Goal: Task Accomplishment & Management: Manage account settings

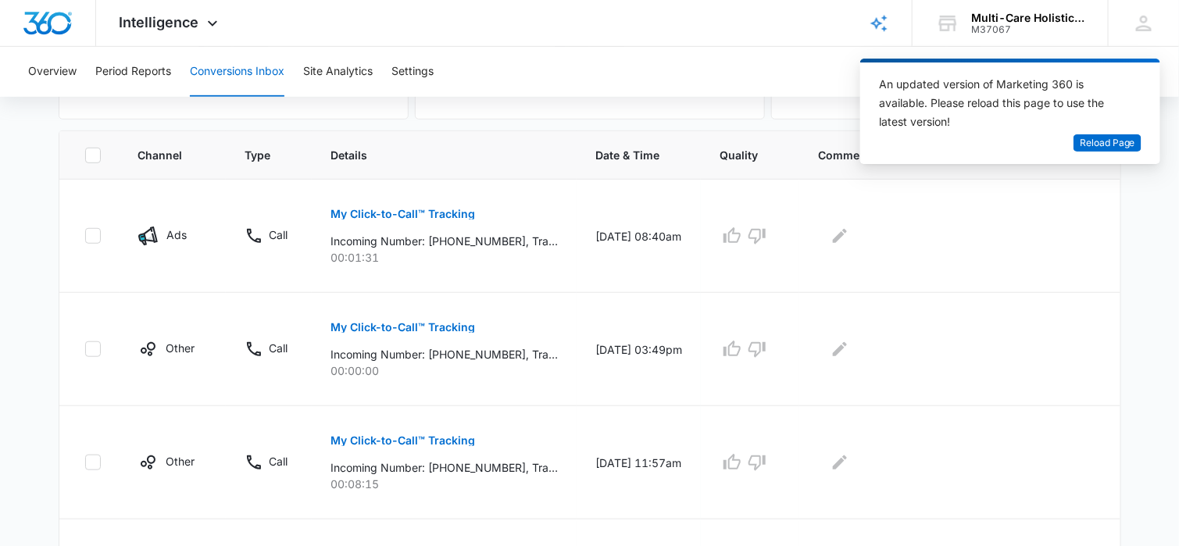
click at [755, 79] on div "Overview Period Reports Conversions Inbox Site Analytics Settings" at bounding box center [589, 72] width 1141 height 50
click at [1122, 144] on span "Reload Page" at bounding box center [1107, 143] width 55 height 15
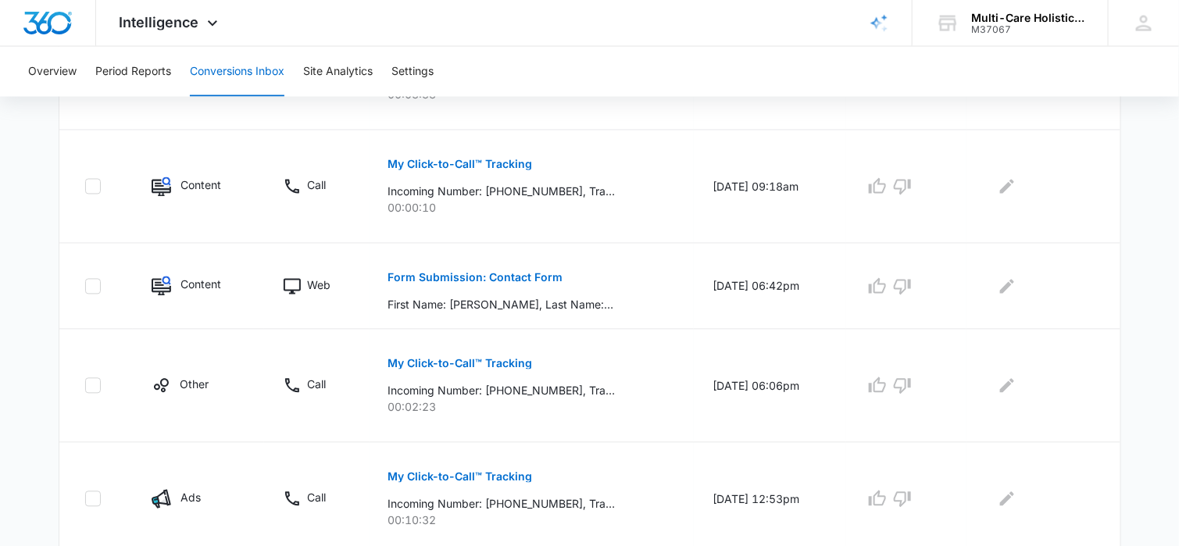
scroll to position [1096, 0]
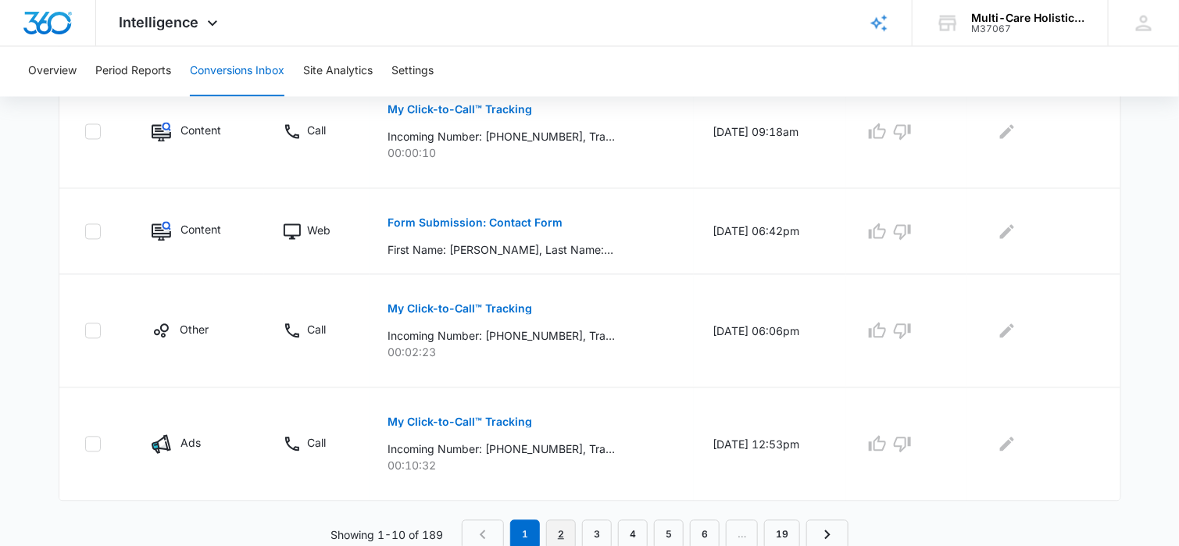
click at [565, 526] on link "2" at bounding box center [561, 535] width 30 height 30
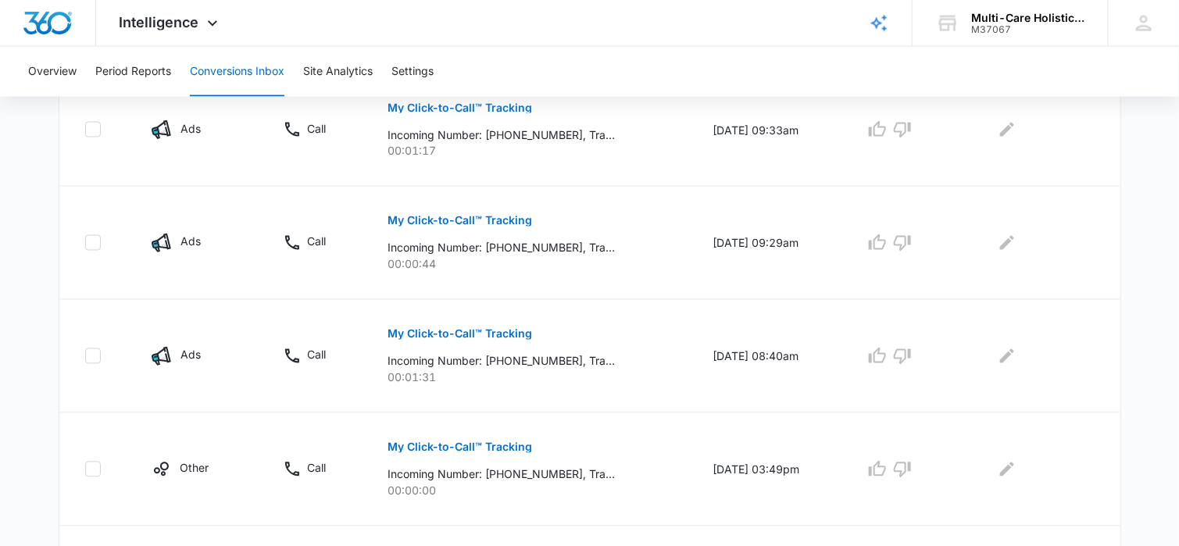
scroll to position [1124, 0]
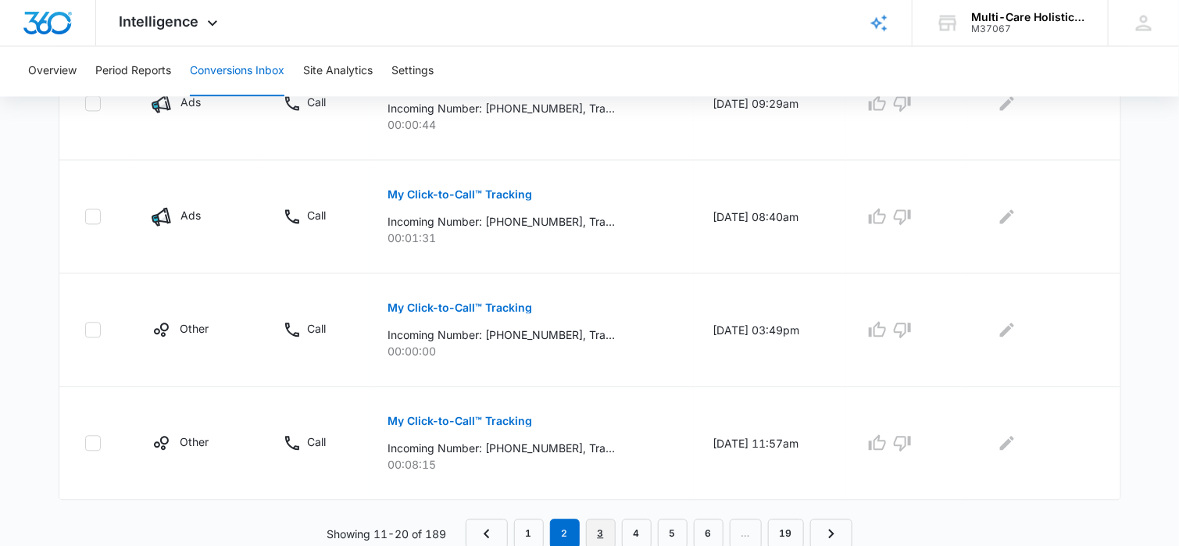
click at [598, 527] on link "3" at bounding box center [601, 535] width 30 height 30
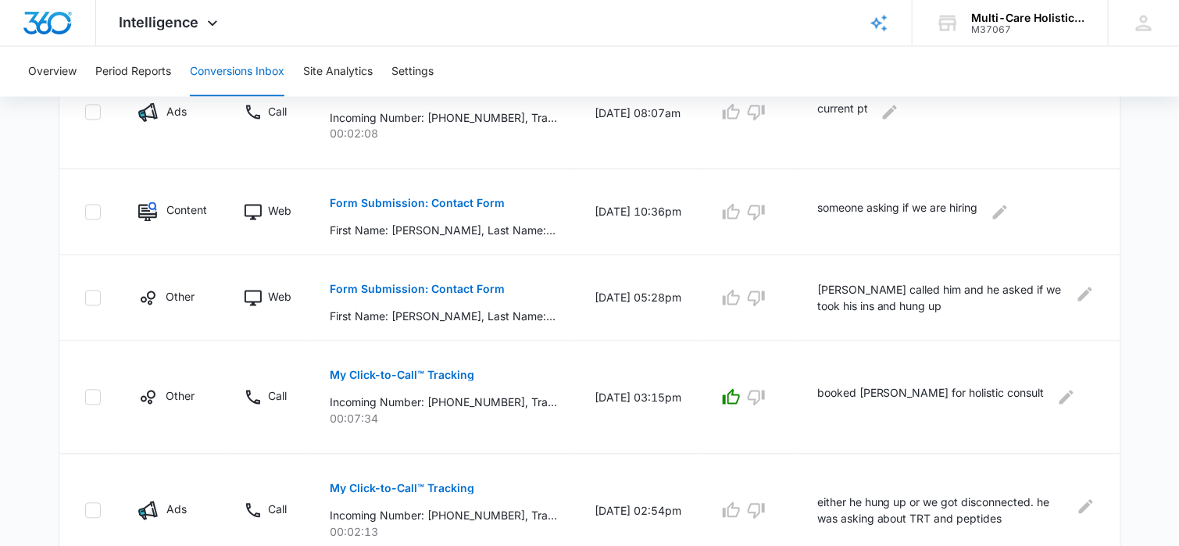
scroll to position [1069, 0]
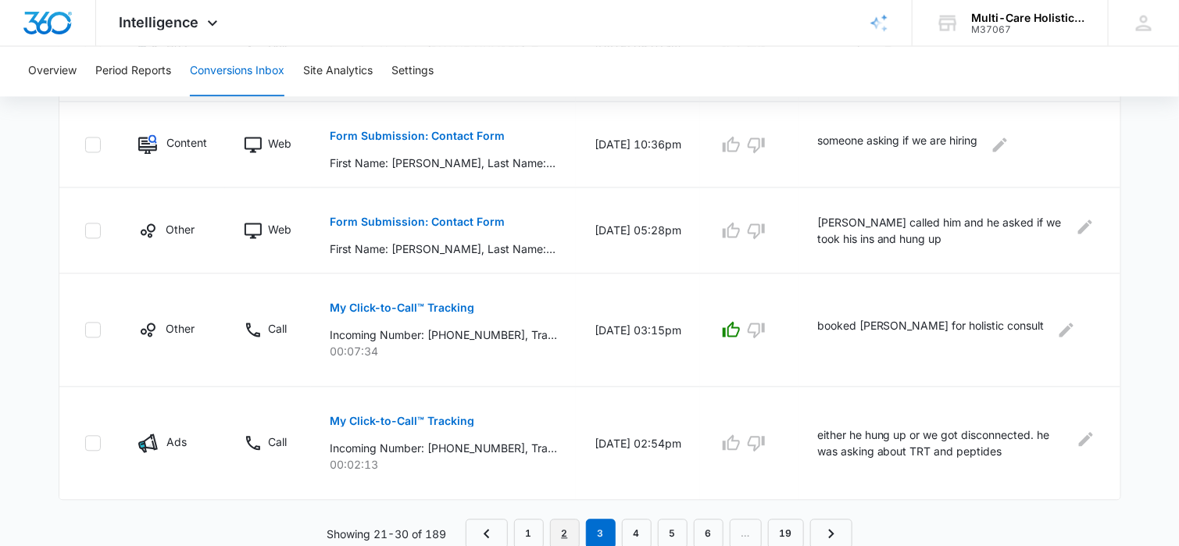
click at [569, 530] on link "2" at bounding box center [565, 535] width 30 height 30
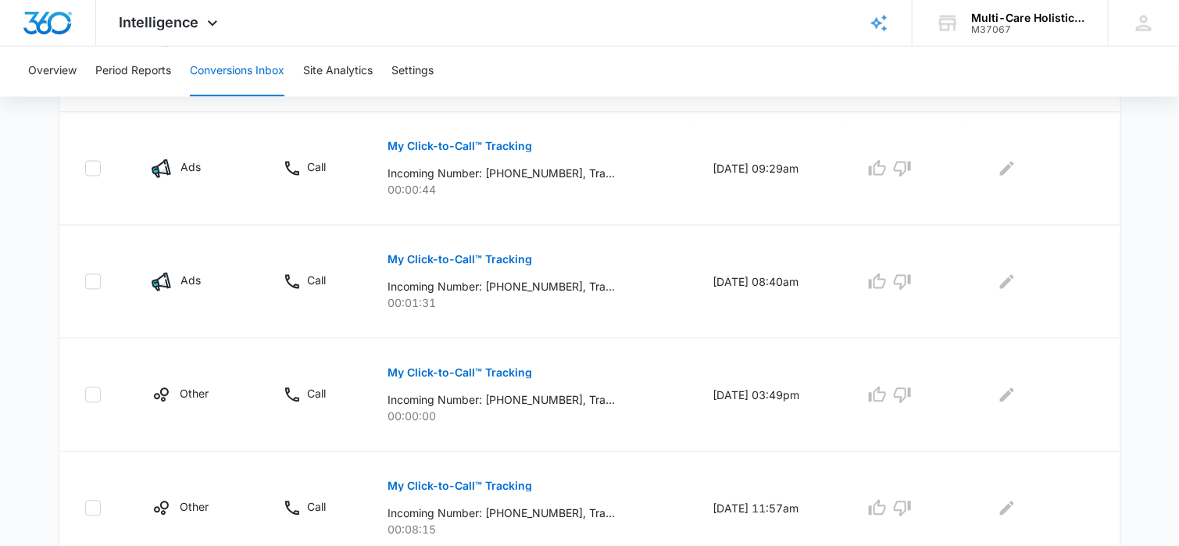
scroll to position [1124, 0]
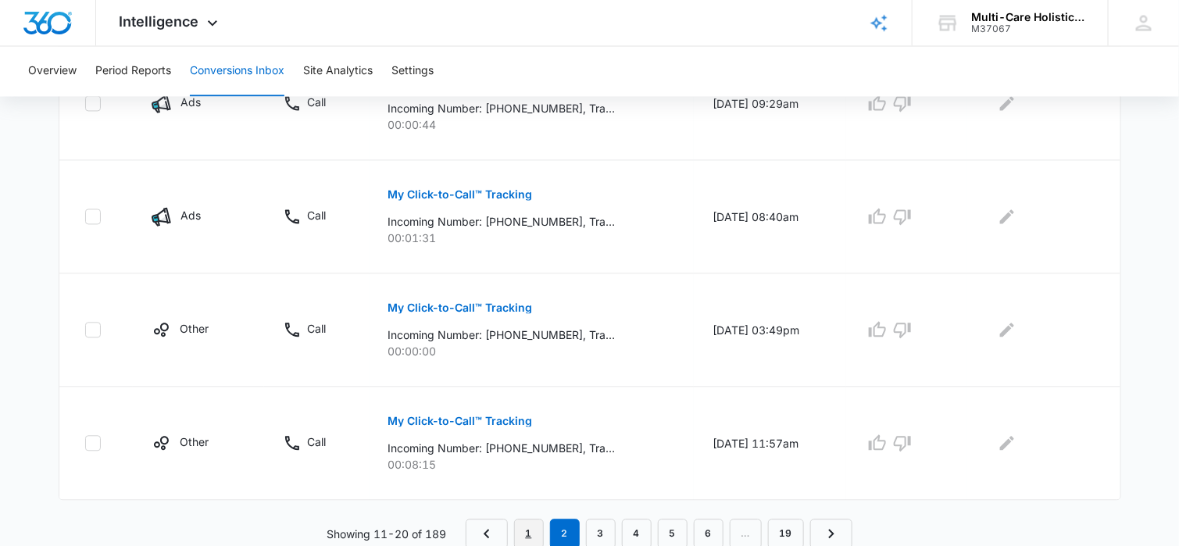
click at [528, 533] on link "1" at bounding box center [529, 535] width 30 height 30
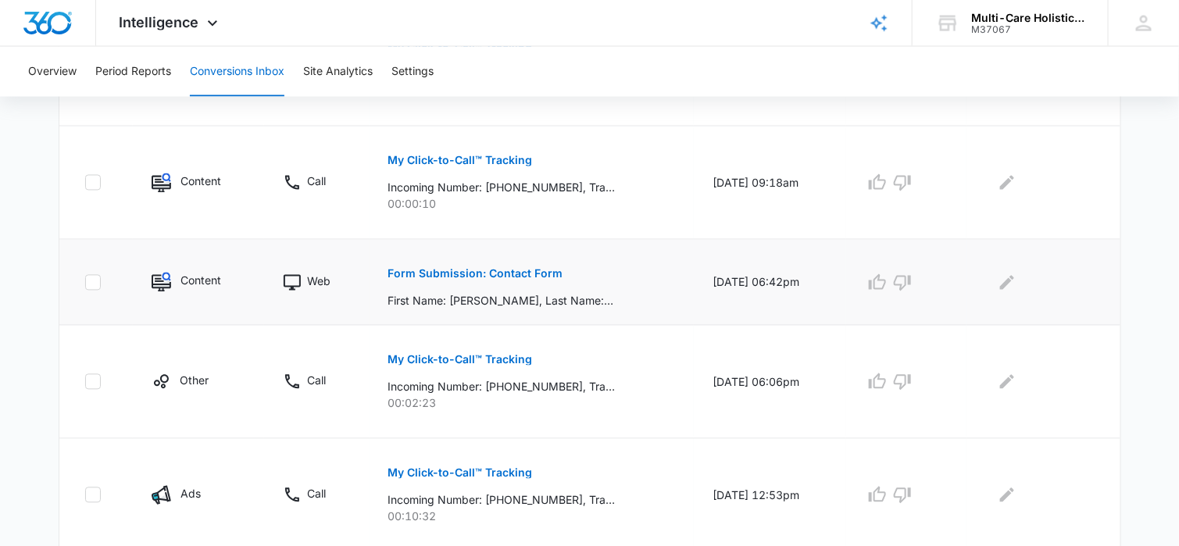
scroll to position [1018, 0]
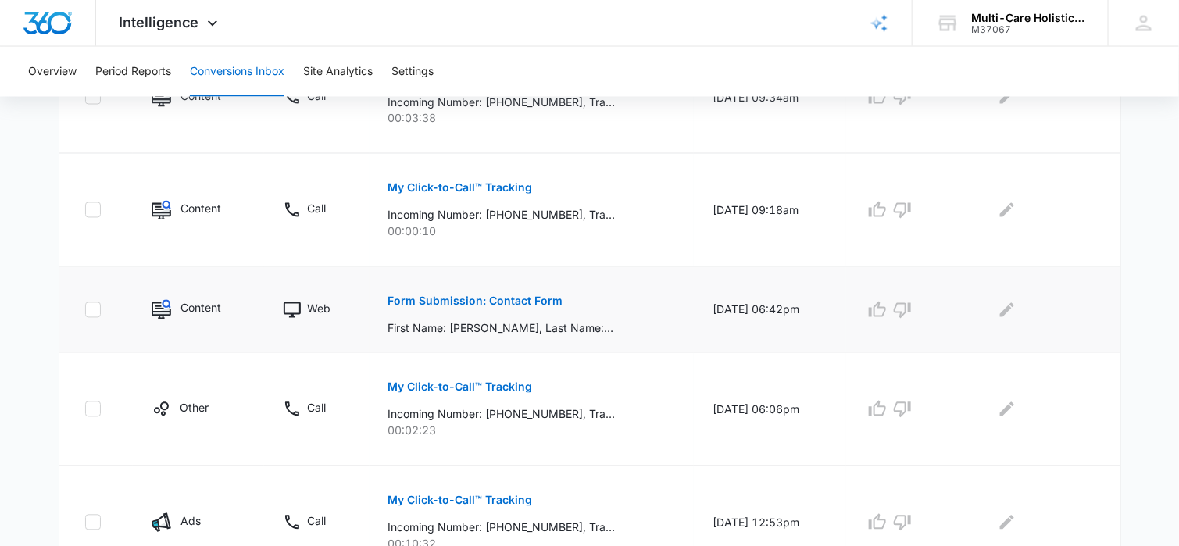
click at [694, 325] on td "[DATE] 06:42pm" at bounding box center [770, 310] width 152 height 86
click at [541, 299] on p "Form Submission: Contact Form" at bounding box center [475, 301] width 175 height 11
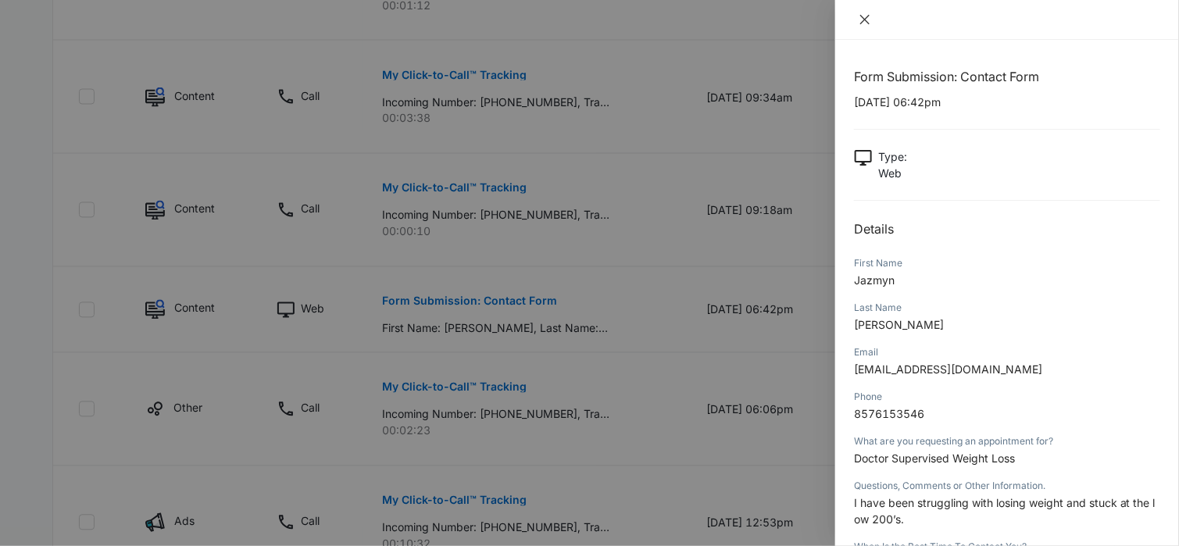
click at [866, 18] on icon "close" at bounding box center [864, 19] width 9 height 9
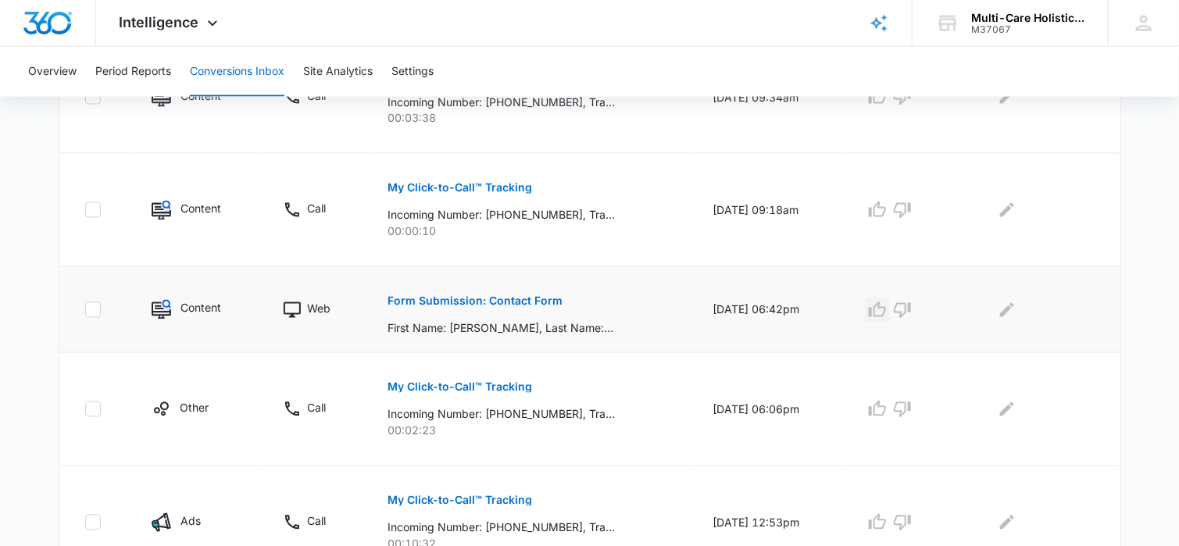
click at [886, 305] on icon "button" at bounding box center [877, 310] width 17 height 16
click at [1013, 306] on icon "Edit Comments" at bounding box center [1007, 309] width 14 height 14
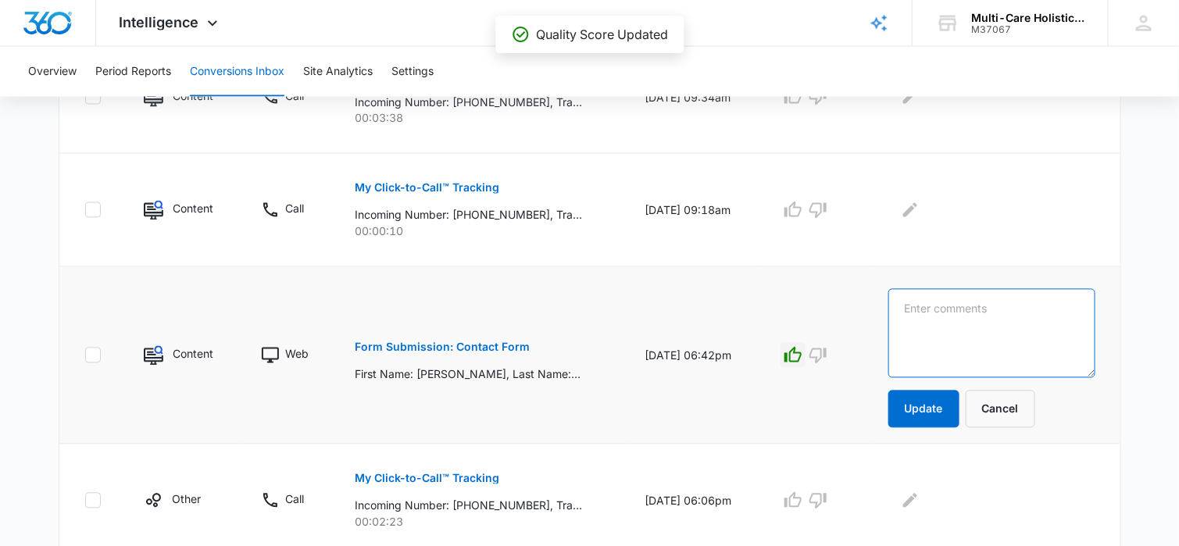
click at [935, 300] on textarea at bounding box center [991, 333] width 207 height 89
click at [932, 305] on textarea "booked" at bounding box center [991, 333] width 207 height 89
click at [996, 306] on textarea "Booked" at bounding box center [991, 333] width 207 height 89
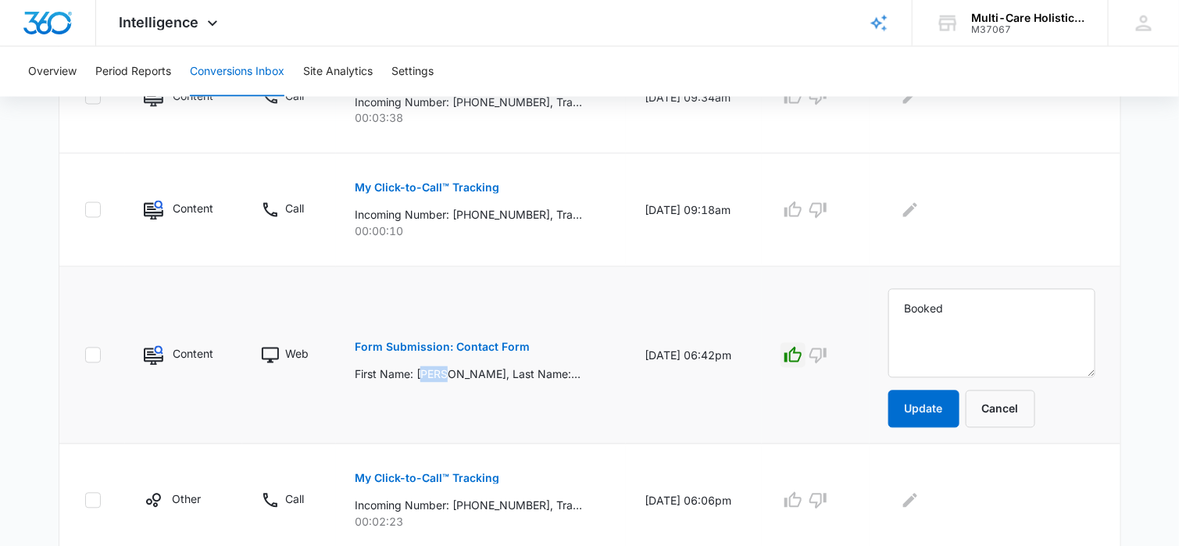
drag, startPoint x: 418, startPoint y: 372, endPoint x: 448, endPoint y: 370, distance: 30.6
click at [448, 370] on p "First Name: [PERSON_NAME], Last Name: [PERSON_NAME], Email: [EMAIL_ADDRESS][DOM…" at bounding box center [468, 374] width 227 height 16
click at [424, 391] on td "Form Submission: Contact Form First Name: [PERSON_NAME], Last Name: [PERSON_NAM…" at bounding box center [481, 355] width 290 height 177
drag, startPoint x: 415, startPoint y: 372, endPoint x: 452, endPoint y: 370, distance: 37.5
click at [452, 370] on p "First Name: [PERSON_NAME], Last Name: [PERSON_NAME], Email: [EMAIL_ADDRESS][DOM…" at bounding box center [468, 374] width 227 height 16
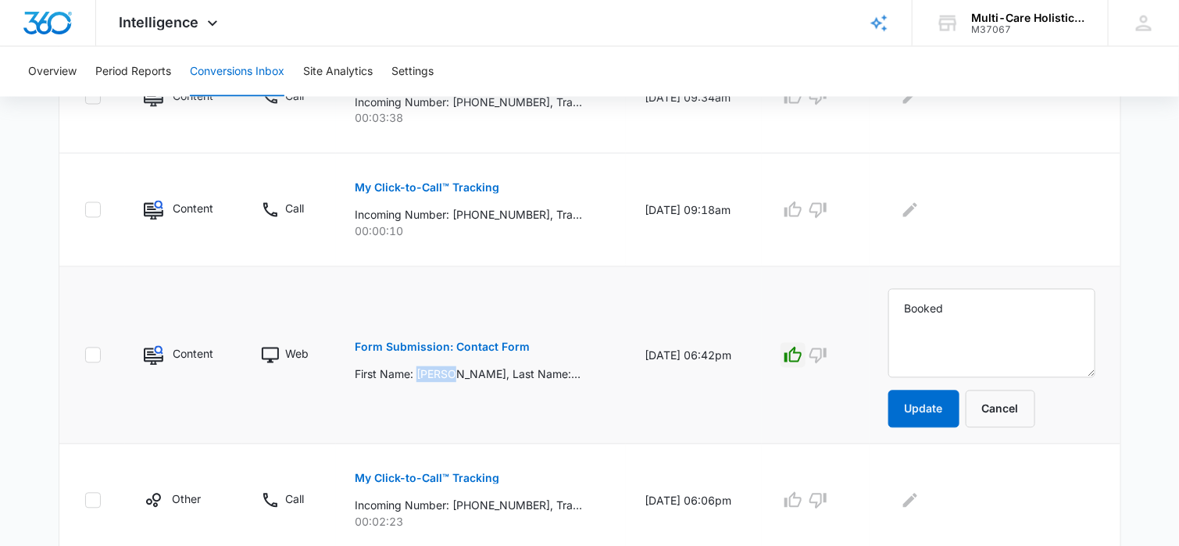
copy p "Jazmyn"
click at [984, 311] on textarea "Booked" at bounding box center [991, 333] width 207 height 89
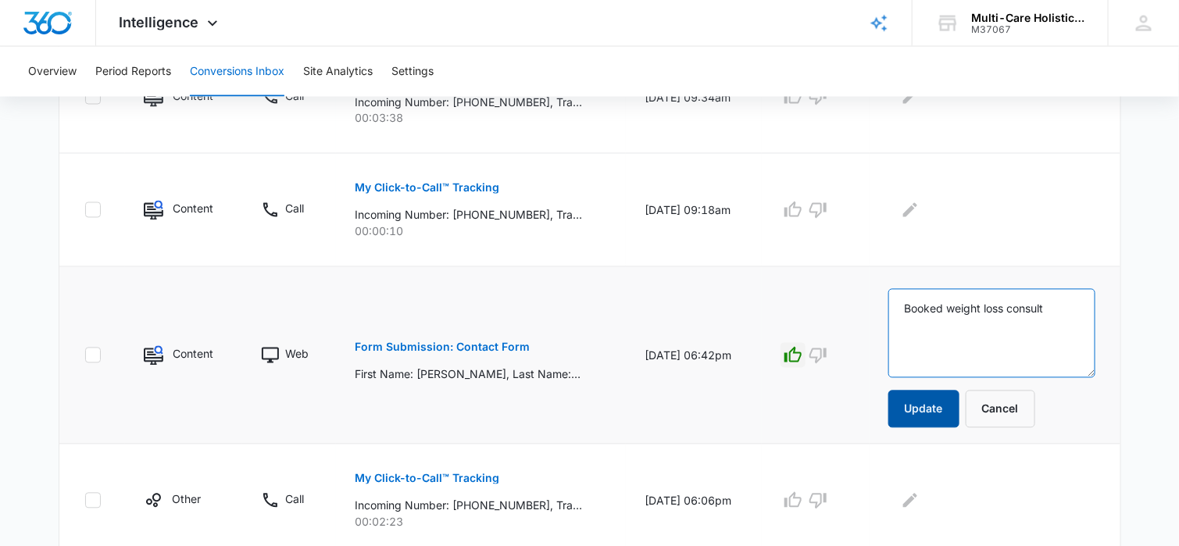
type textarea "Booked weight loss consult"
click at [941, 407] on button "Update" at bounding box center [923, 409] width 71 height 37
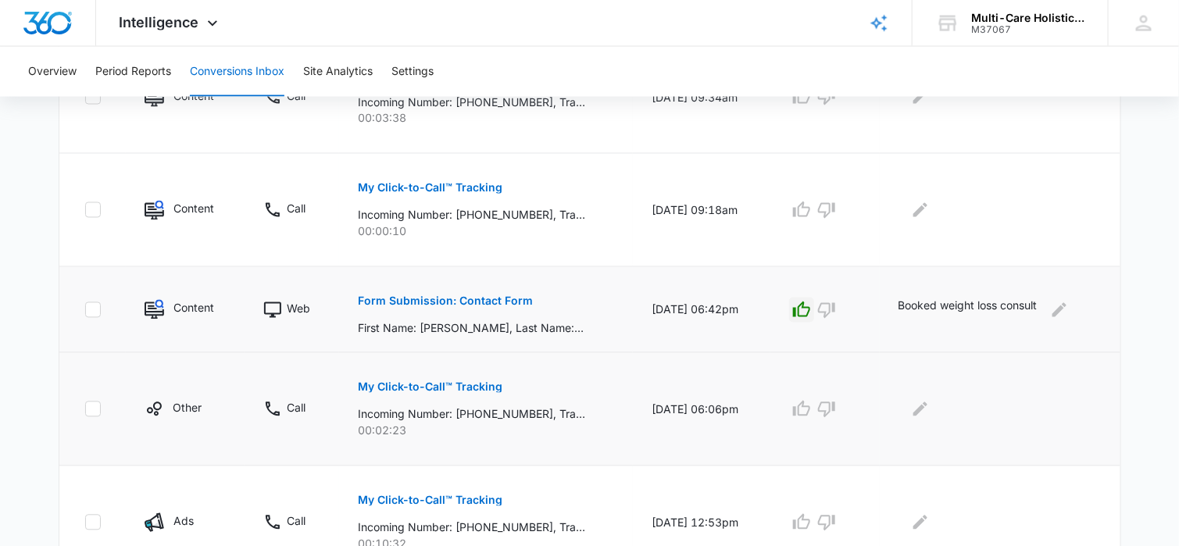
scroll to position [1096, 0]
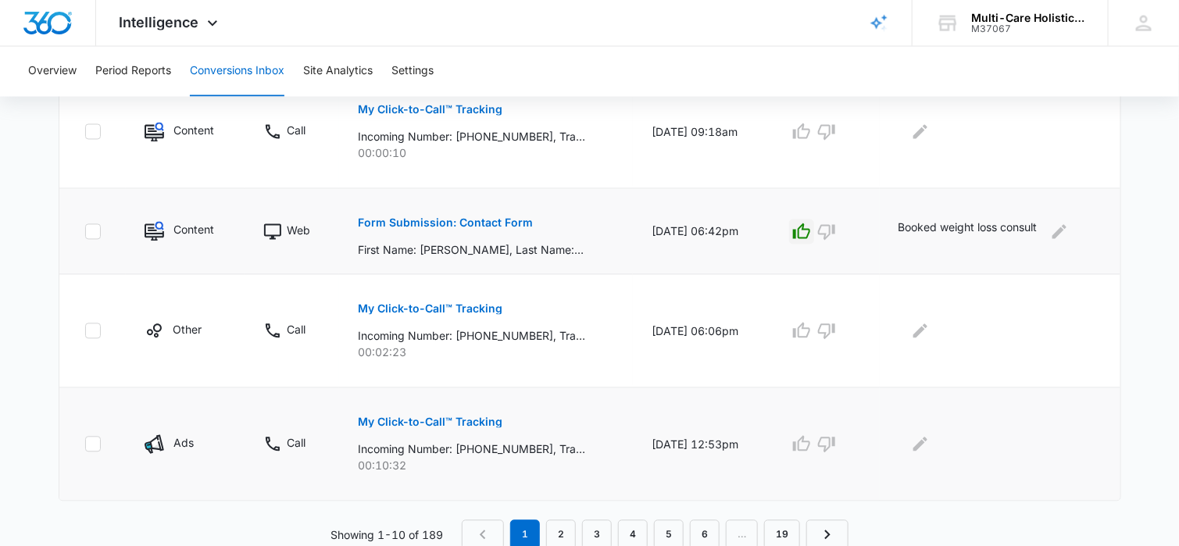
click at [478, 417] on p "My Click-to-Call™ Tracking" at bounding box center [430, 422] width 145 height 11
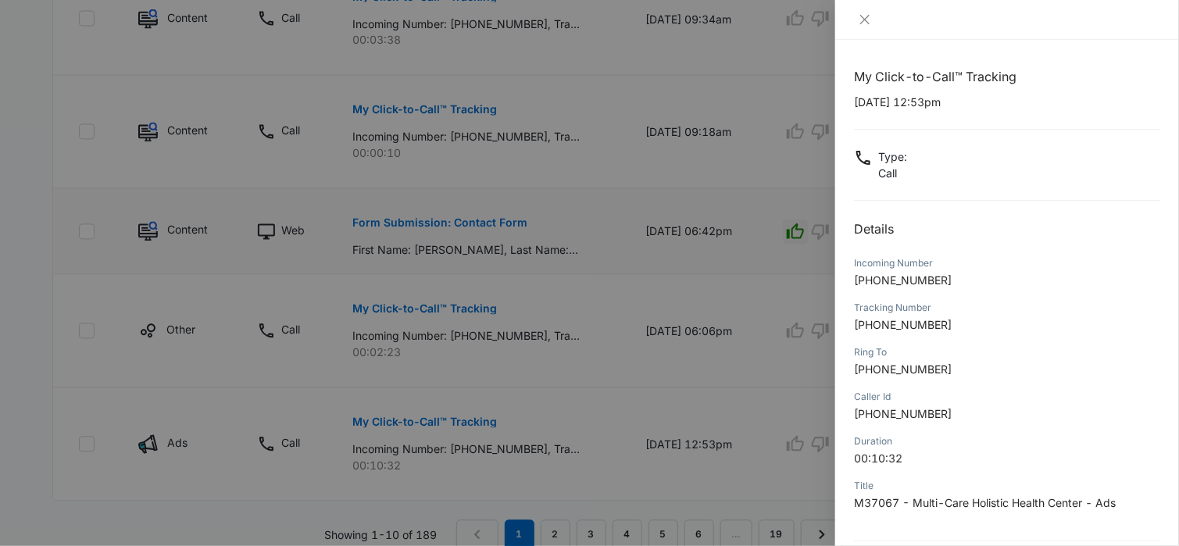
scroll to position [147, 0]
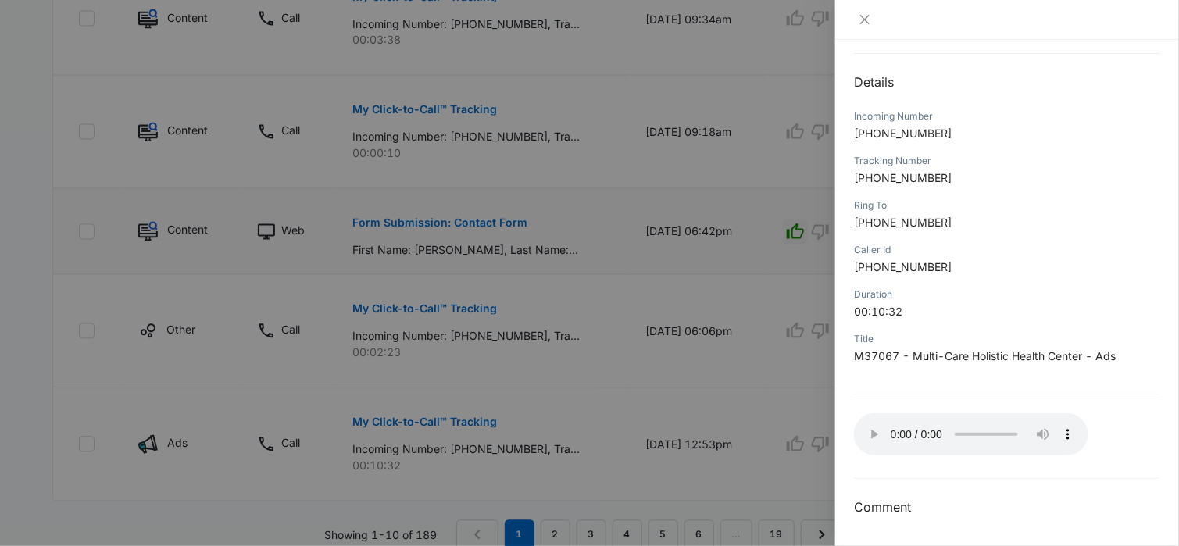
click at [1087, 187] on div "Tracking Number [PHONE_NUMBER]" at bounding box center [1007, 174] width 306 height 45
drag, startPoint x: 870, startPoint y: 133, endPoint x: 940, endPoint y: 131, distance: 69.5
click at [940, 131] on p "[PHONE_NUMBER]" at bounding box center [1007, 133] width 306 height 16
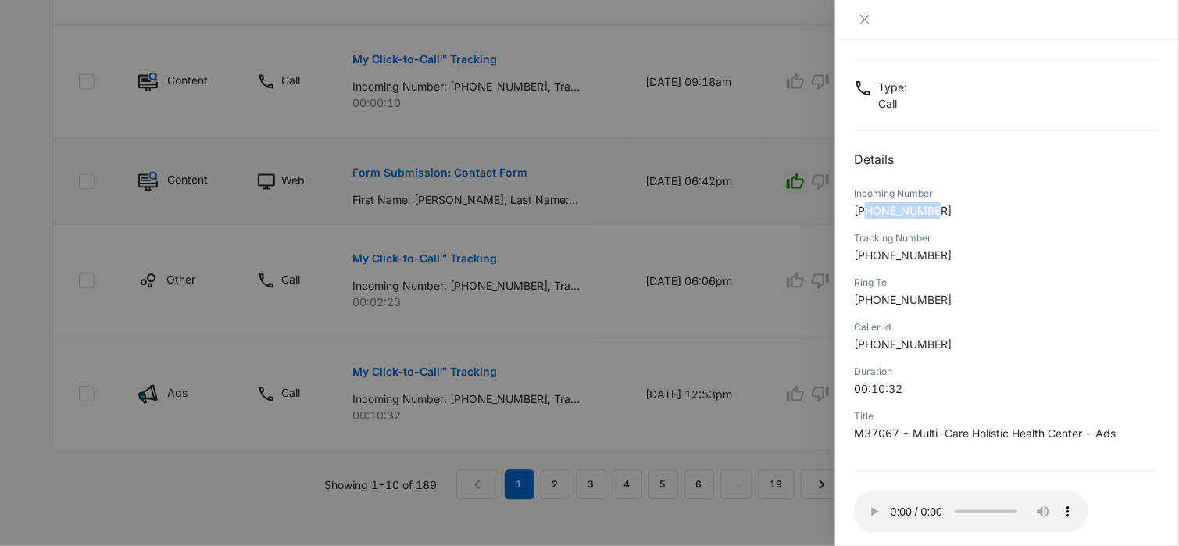
scroll to position [0, 0]
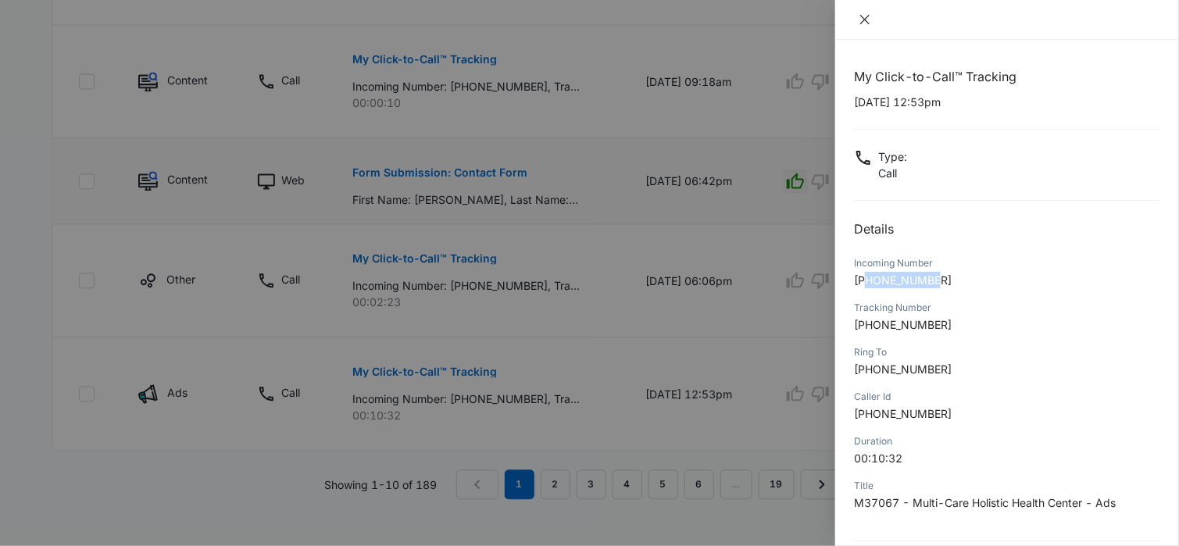
click at [865, 20] on icon "close" at bounding box center [865, 19] width 12 height 12
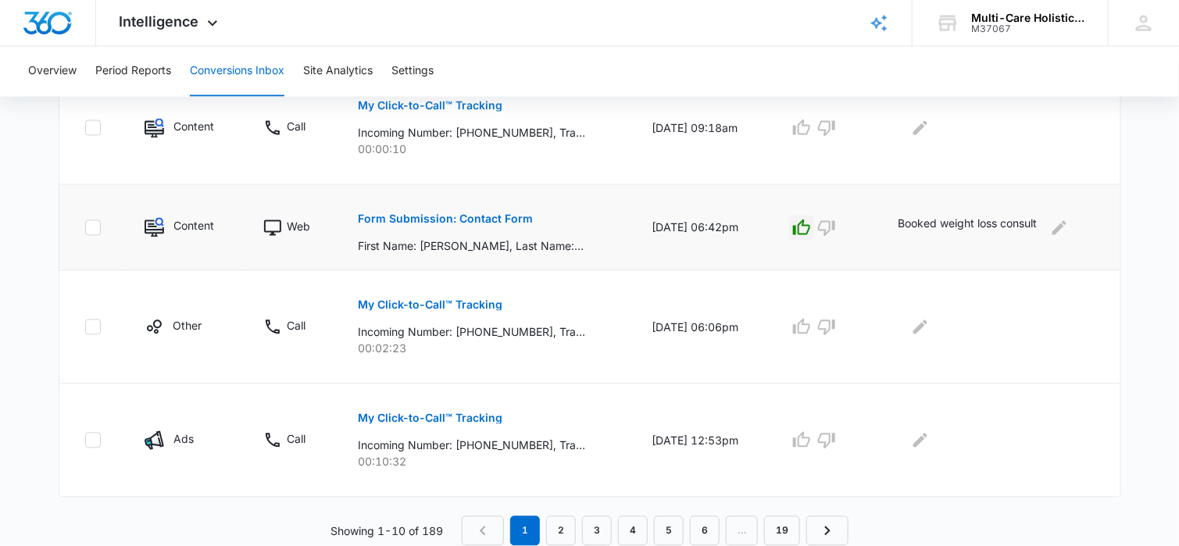
scroll to position [1096, 0]
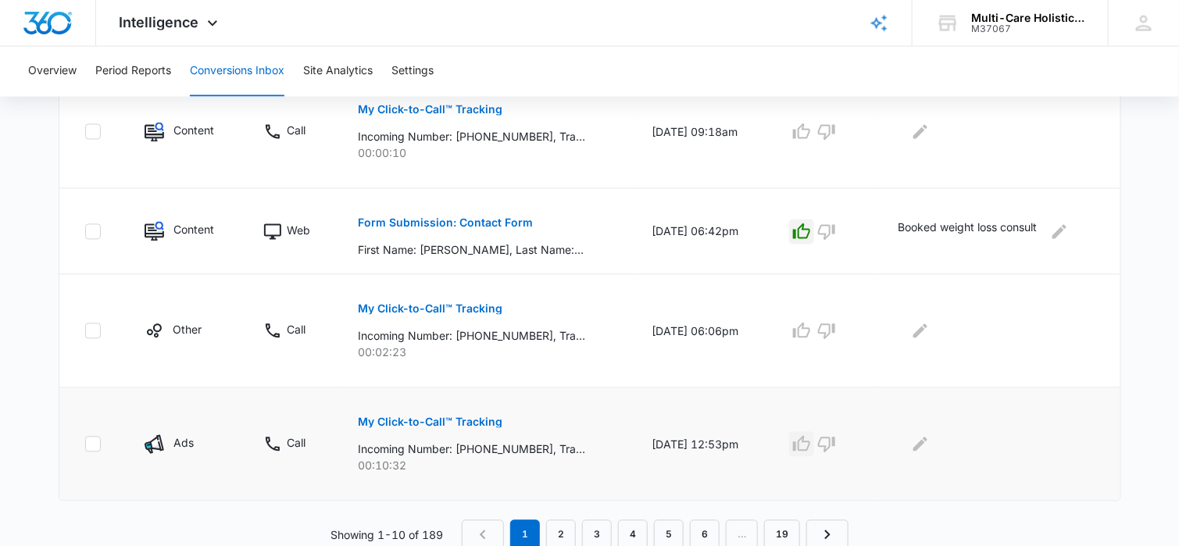
click at [811, 442] on icon "button" at bounding box center [801, 444] width 19 height 19
click at [927, 437] on icon "Edit Comments" at bounding box center [920, 444] width 19 height 19
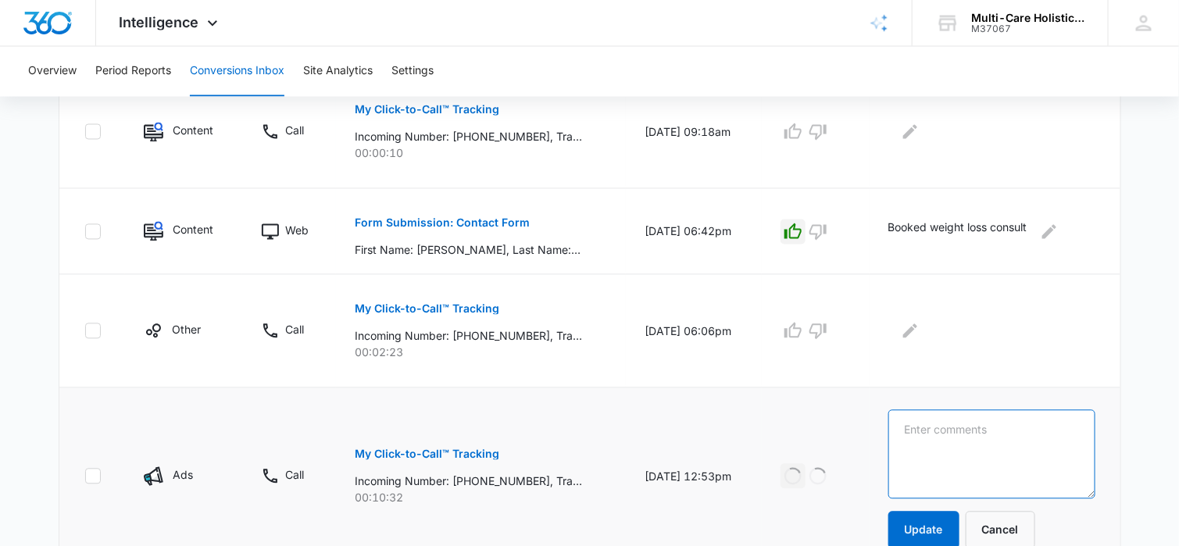
click at [930, 420] on textarea at bounding box center [991, 454] width 207 height 89
type textarea "Booked Weight Loss Consult"
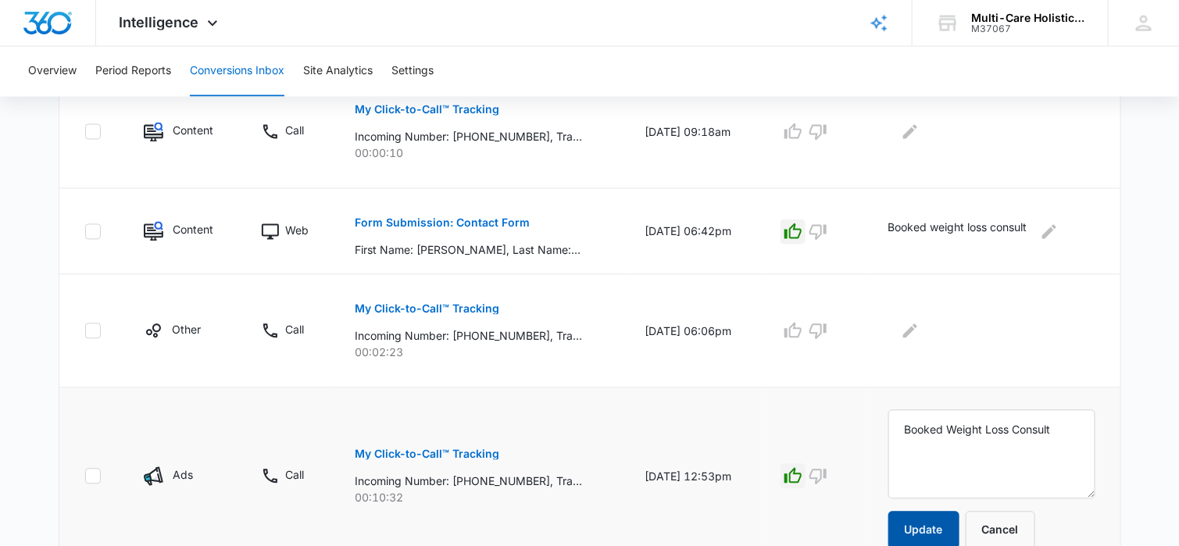
click at [946, 524] on button "Update" at bounding box center [923, 530] width 71 height 37
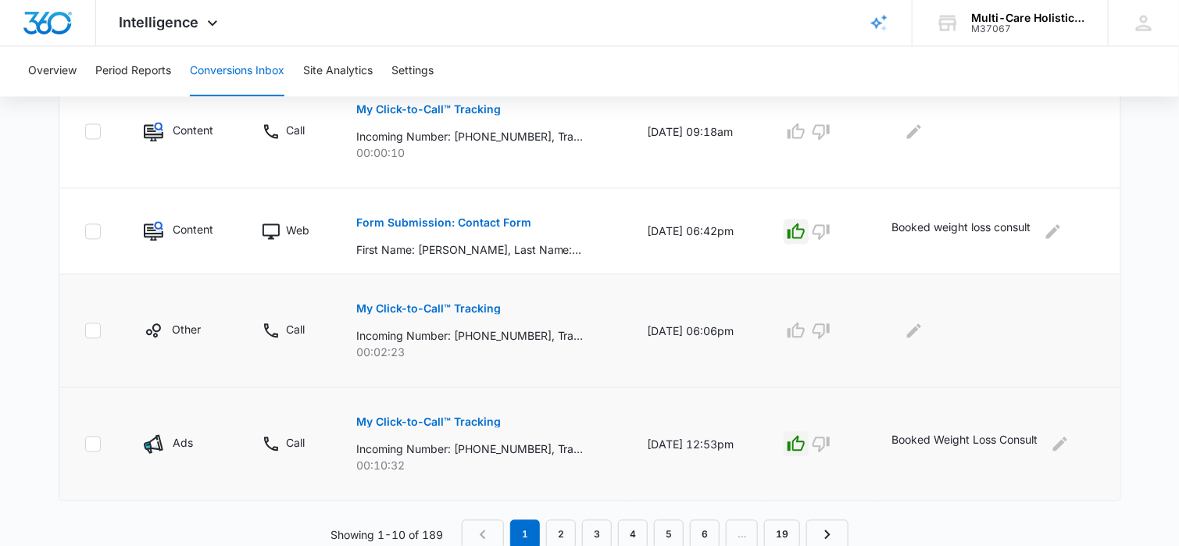
click at [459, 307] on p "My Click-to-Call™ Tracking" at bounding box center [428, 309] width 145 height 11
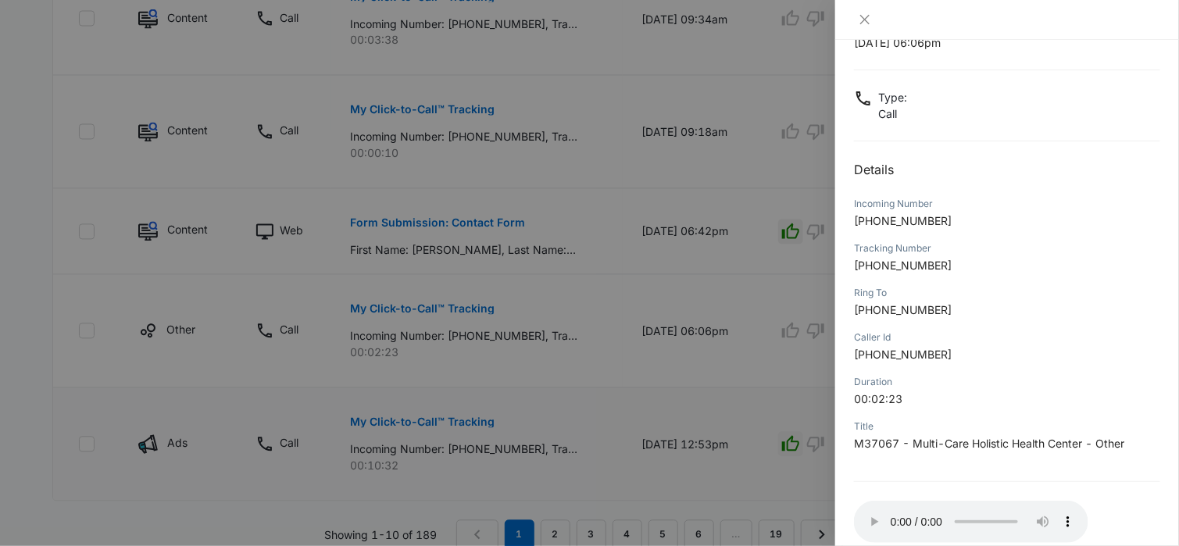
scroll to position [147, 0]
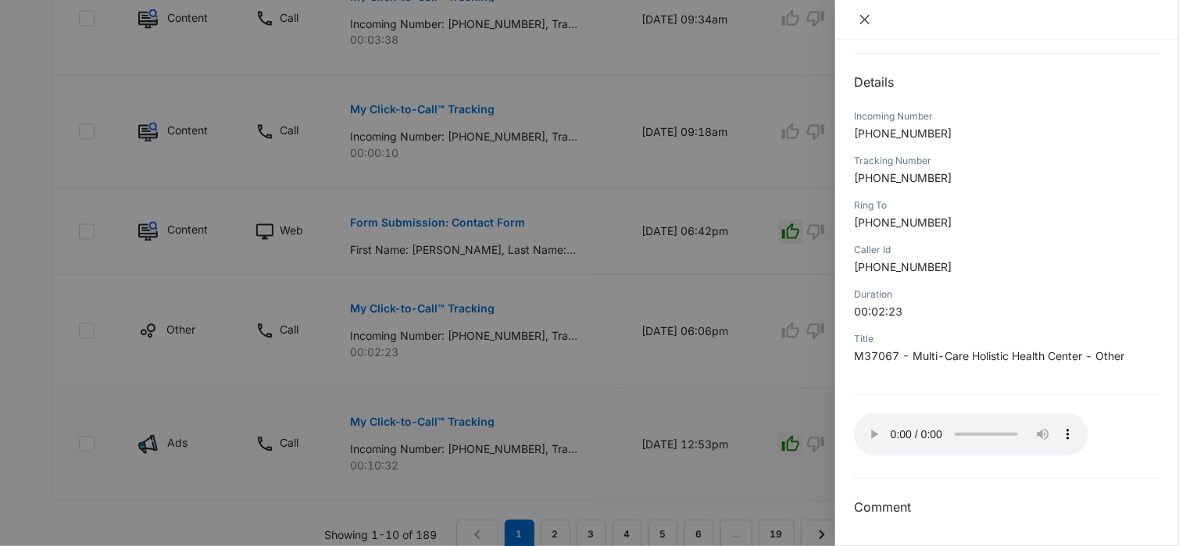
click at [865, 18] on icon "close" at bounding box center [865, 19] width 12 height 12
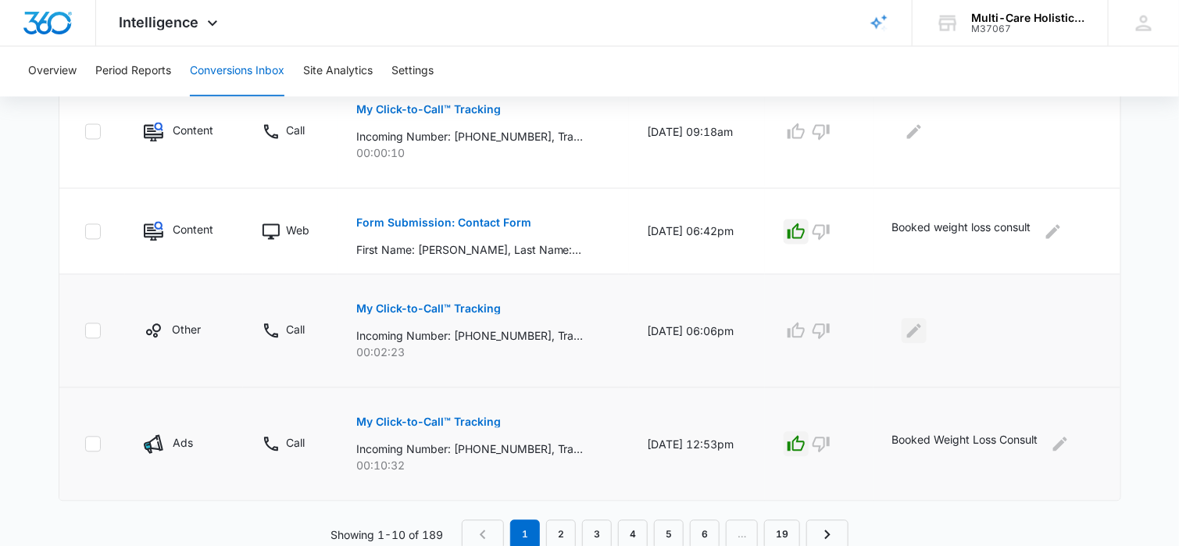
click at [923, 327] on icon "Edit Comments" at bounding box center [914, 331] width 19 height 19
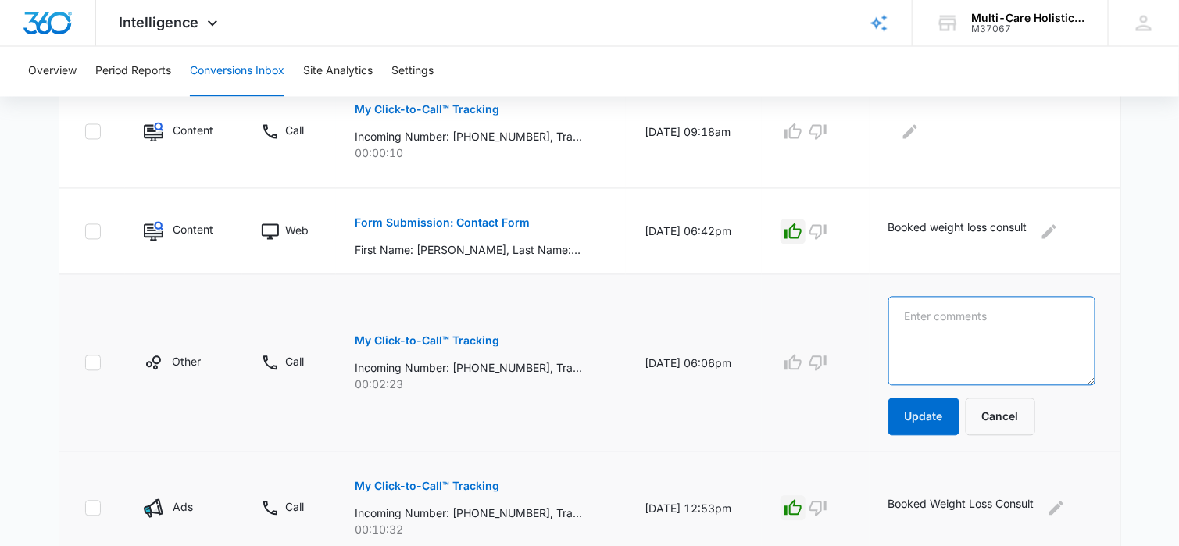
click at [925, 327] on textarea at bounding box center [991, 341] width 207 height 89
type textarea "current pt"
click at [917, 409] on button "Update" at bounding box center [923, 416] width 71 height 37
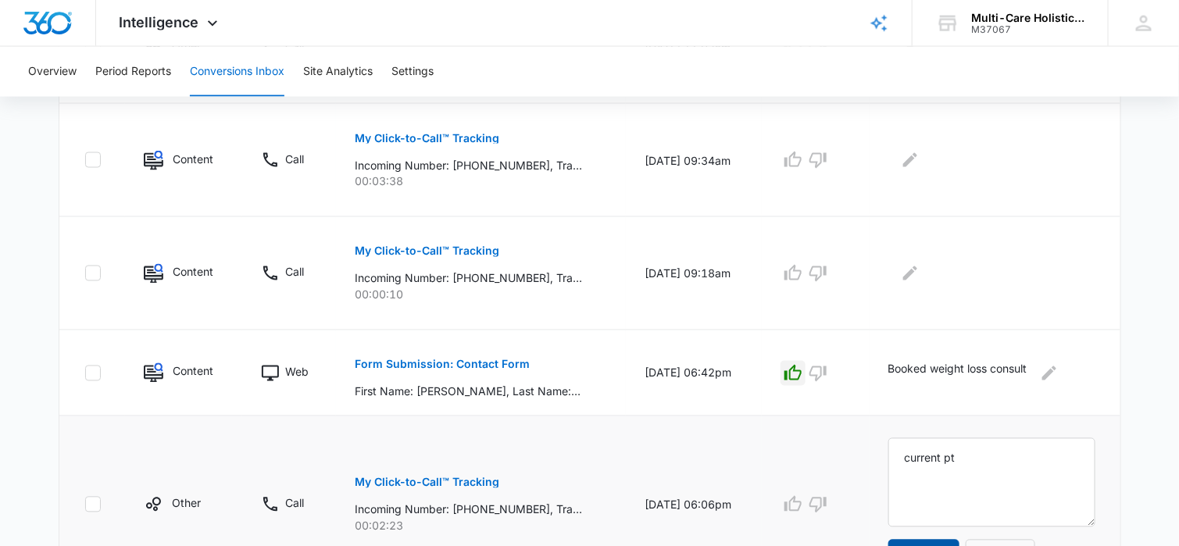
scroll to position [940, 0]
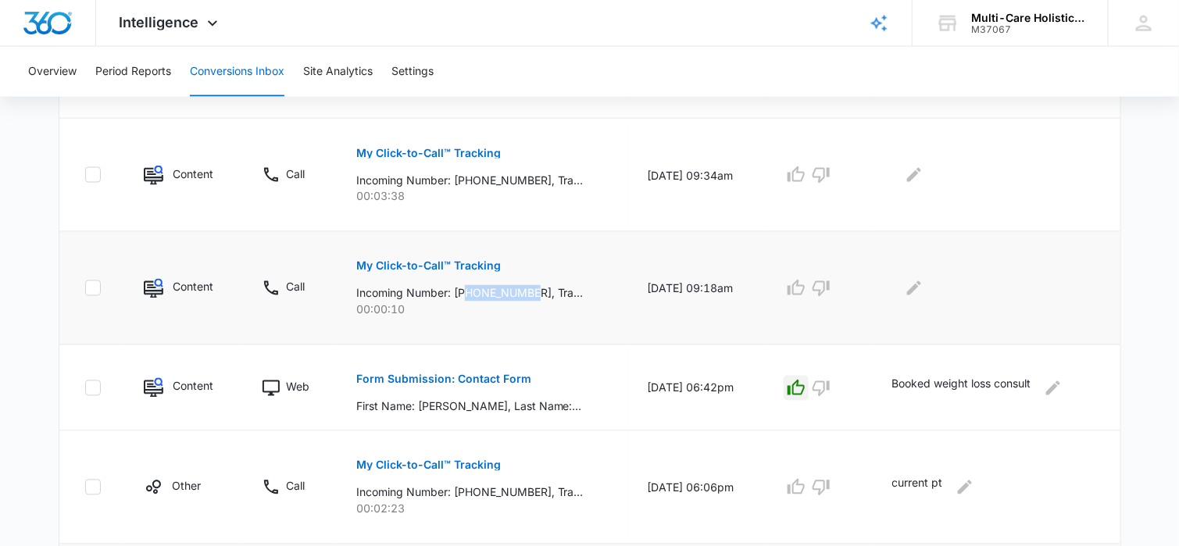
drag, startPoint x: 462, startPoint y: 290, endPoint x: 531, endPoint y: 287, distance: 69.6
click at [531, 287] on p "Incoming Number: [PHONE_NUMBER], Tracking Number: [PHONE_NUMBER], Ring To: [PHO…" at bounding box center [469, 293] width 227 height 16
copy p "6786830218"
click at [423, 266] on p "My Click-to-Call™ Tracking" at bounding box center [428, 266] width 145 height 11
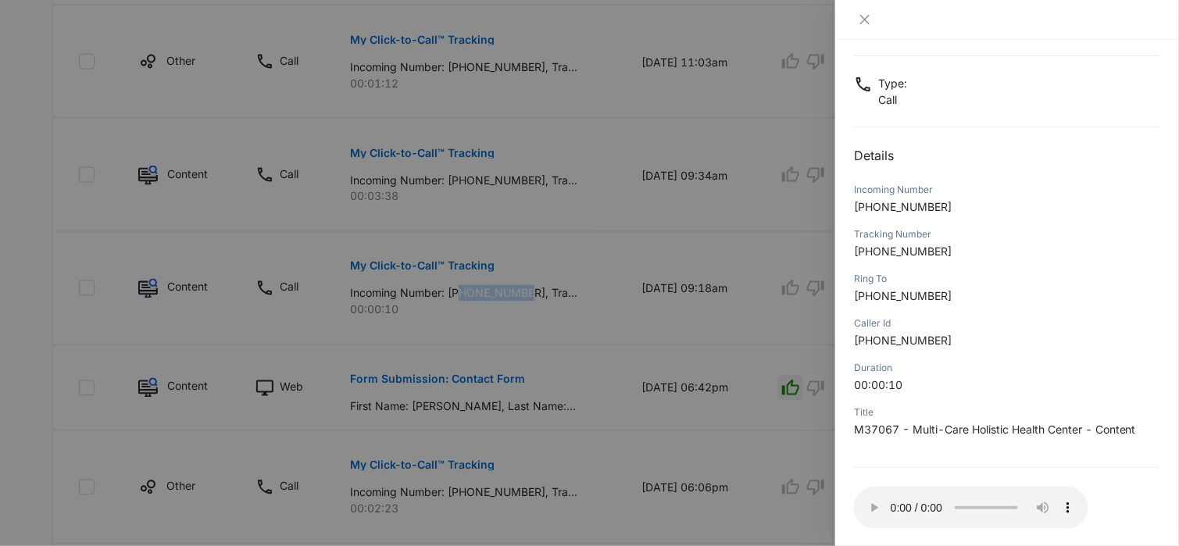
scroll to position [147, 0]
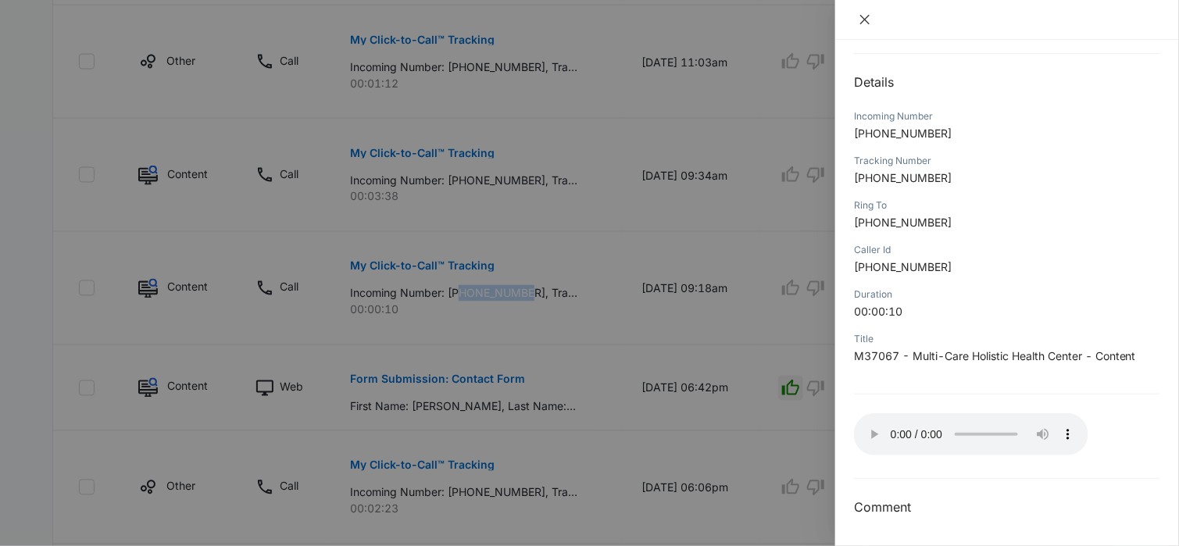
click at [865, 16] on icon "close" at bounding box center [865, 19] width 12 height 12
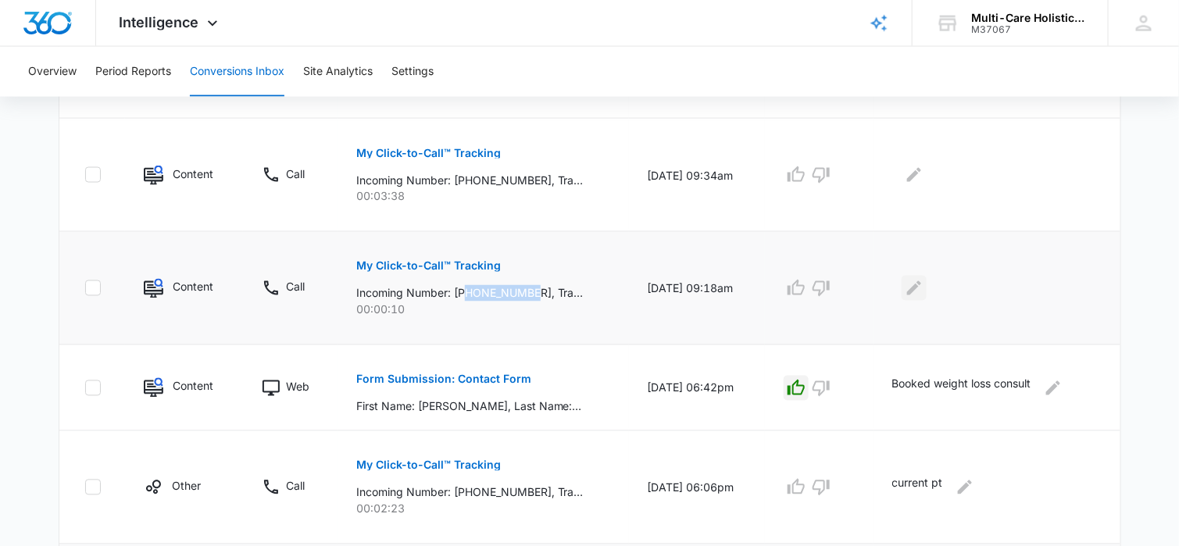
click at [923, 287] on icon "Edit Comments" at bounding box center [914, 288] width 19 height 19
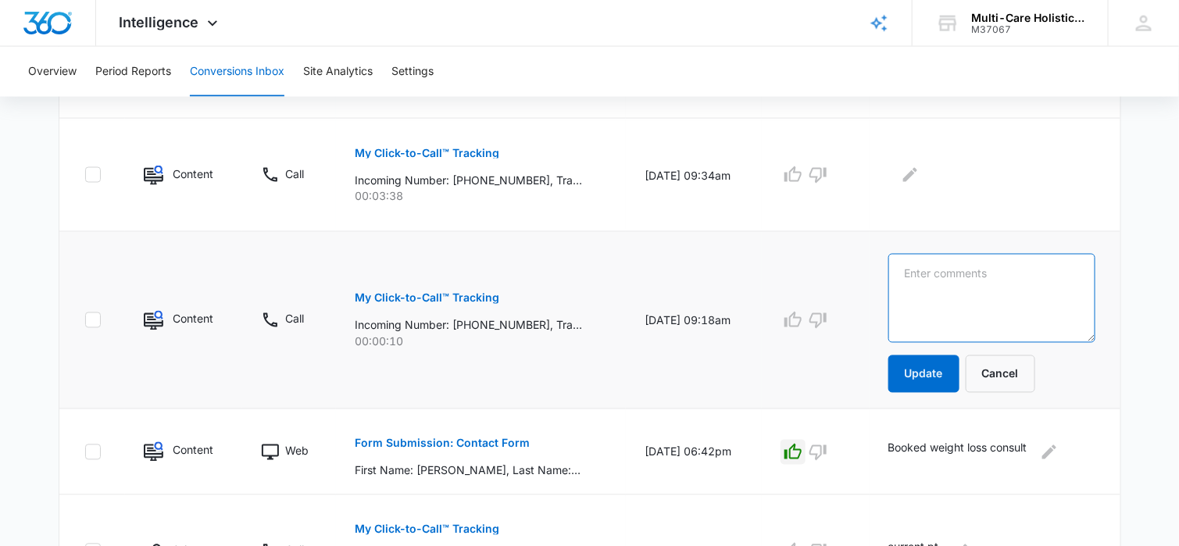
click at [927, 287] on textarea at bounding box center [991, 298] width 207 height 89
type textarea "hang up"
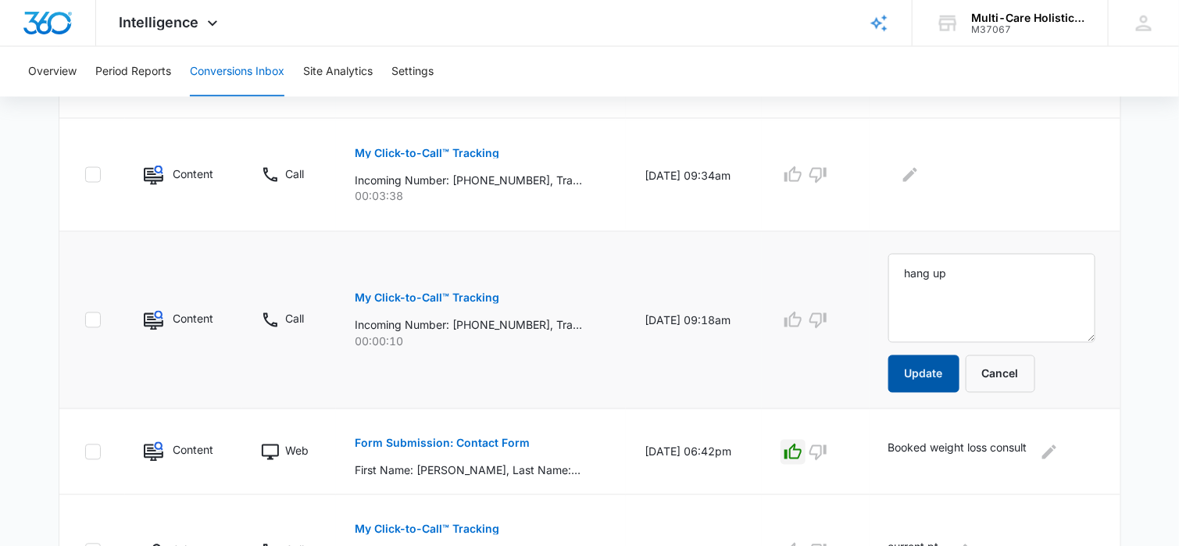
click at [927, 361] on button "Update" at bounding box center [923, 373] width 71 height 37
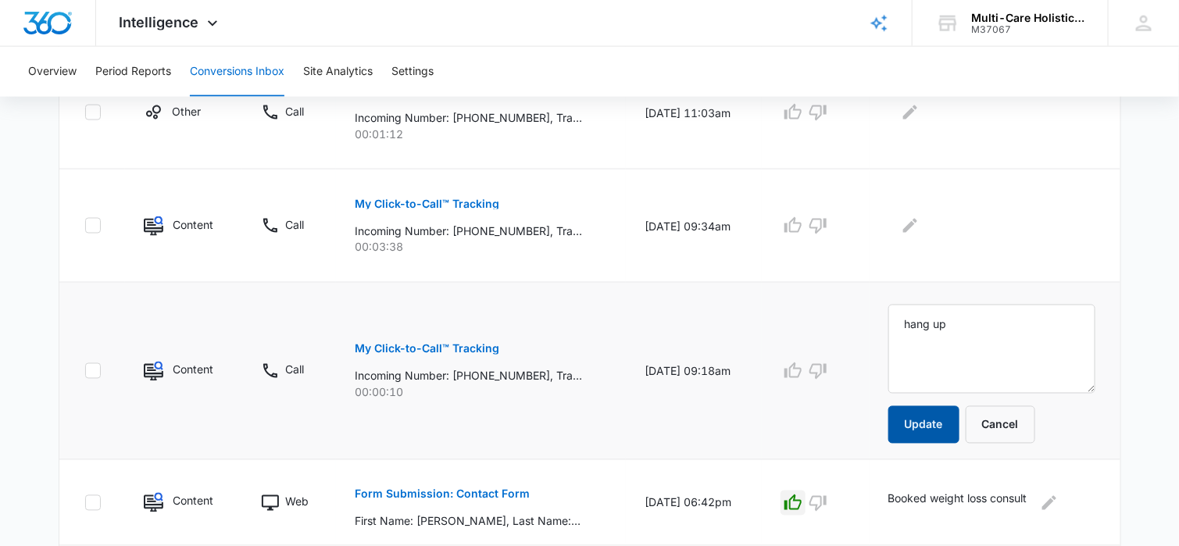
scroll to position [862, 0]
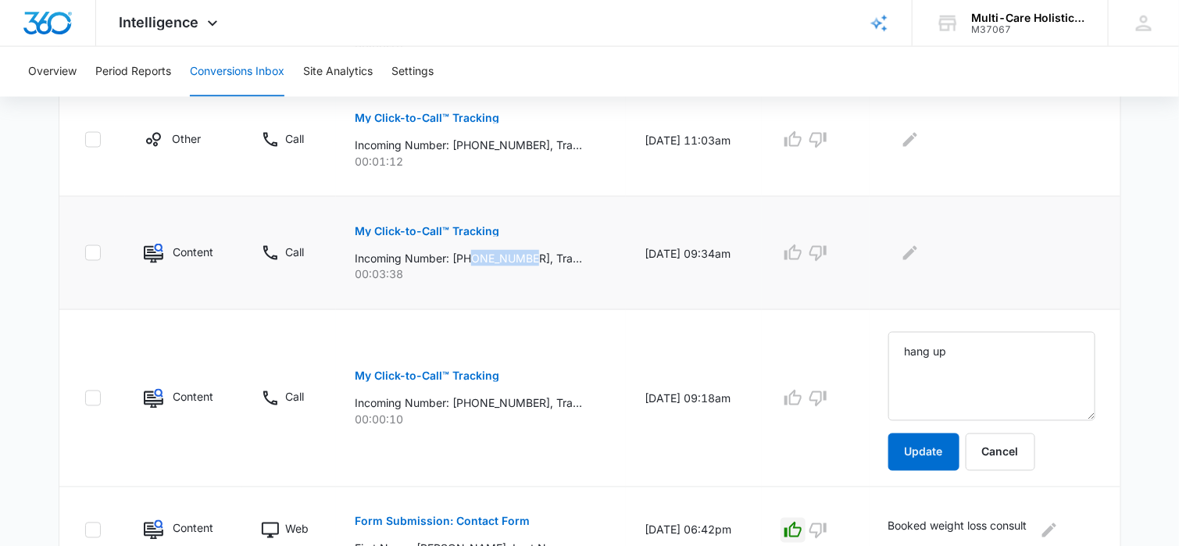
drag, startPoint x: 464, startPoint y: 255, endPoint x: 529, endPoint y: 254, distance: 64.9
click at [529, 254] on p "Incoming Number: [PHONE_NUMBER], Tracking Number: [PHONE_NUMBER], Ring To: [PHO…" at bounding box center [468, 258] width 227 height 16
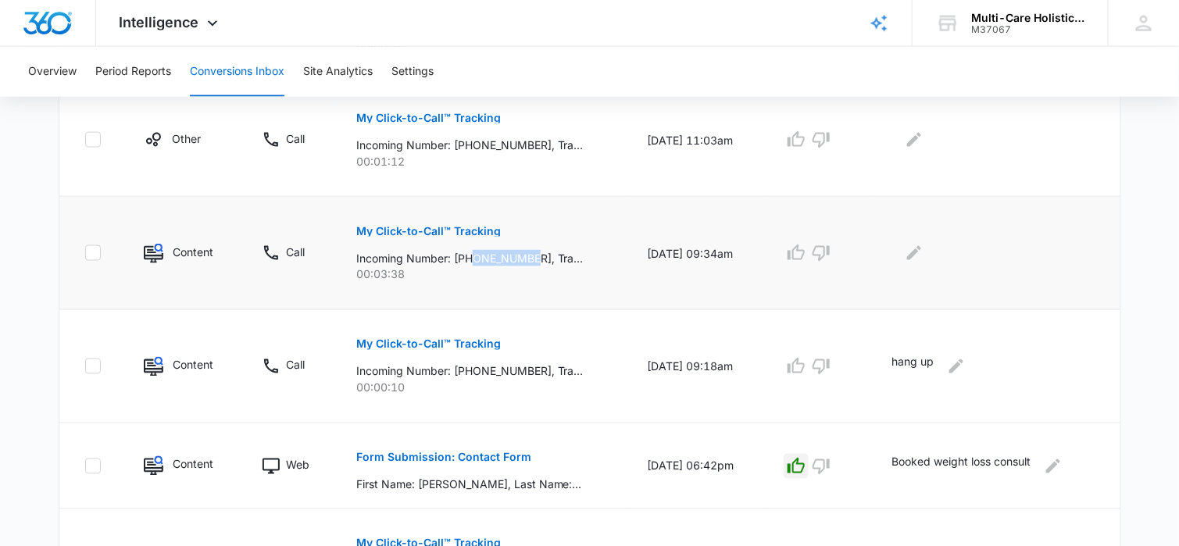
copy p "703651513"
click at [482, 228] on p "My Click-to-Call™ Tracking" at bounding box center [428, 231] width 145 height 11
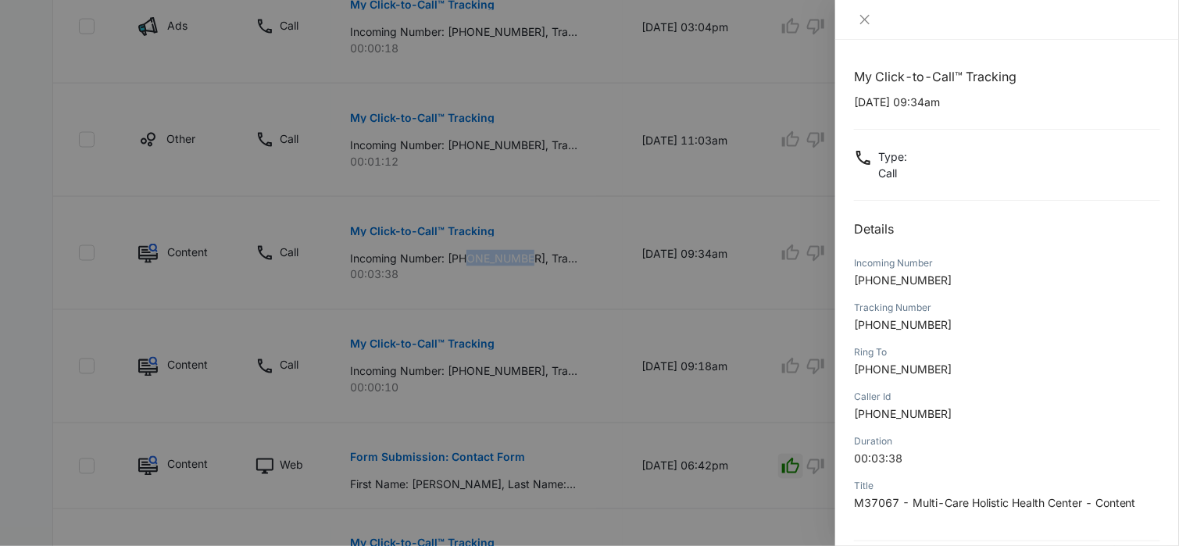
scroll to position [147, 0]
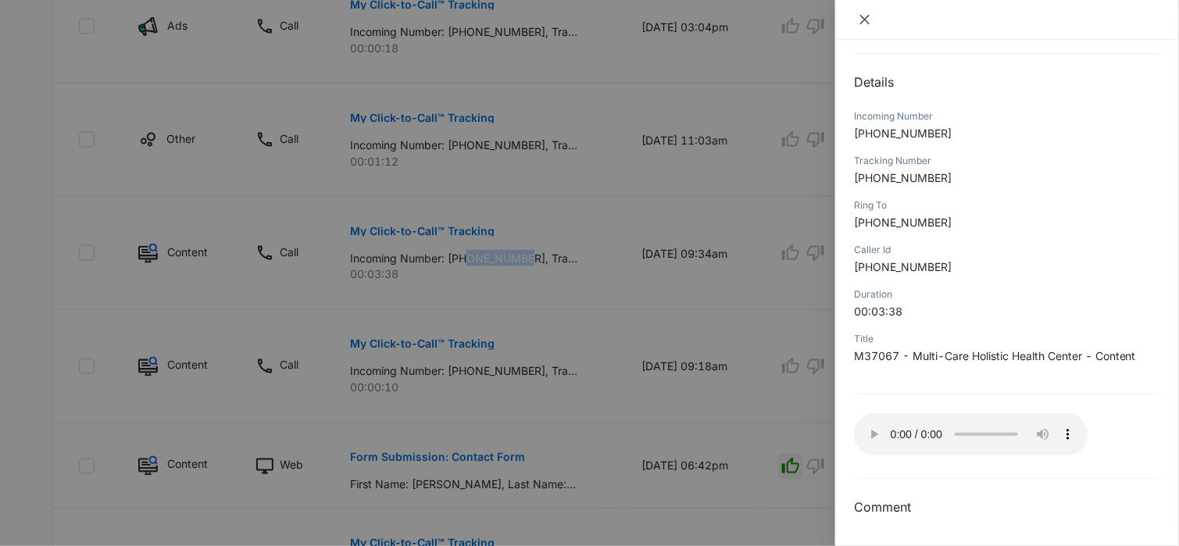
click at [863, 19] on icon "close" at bounding box center [865, 19] width 12 height 12
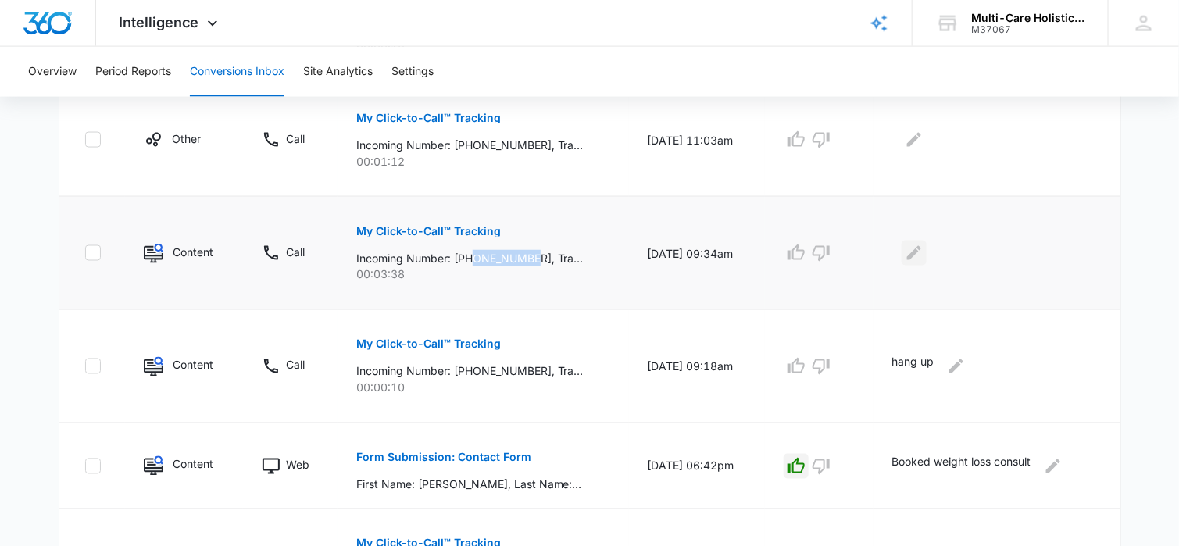
click at [912, 251] on icon "Edit Comments" at bounding box center [914, 253] width 19 height 19
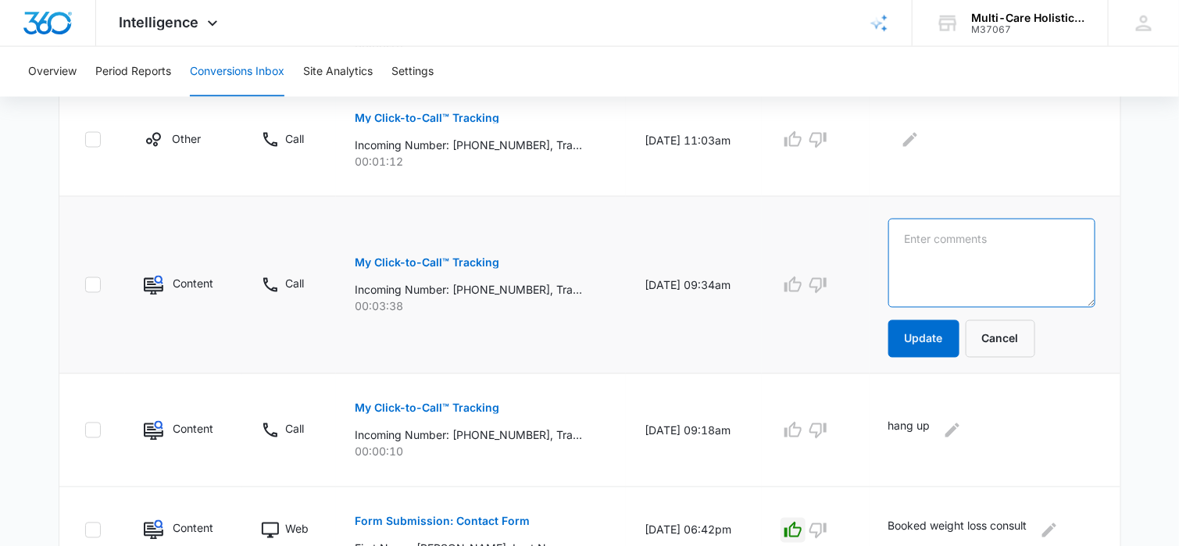
click at [937, 251] on textarea at bounding box center [991, 263] width 207 height 89
type textarea "current pt"
click at [927, 331] on button "Update" at bounding box center [923, 338] width 71 height 37
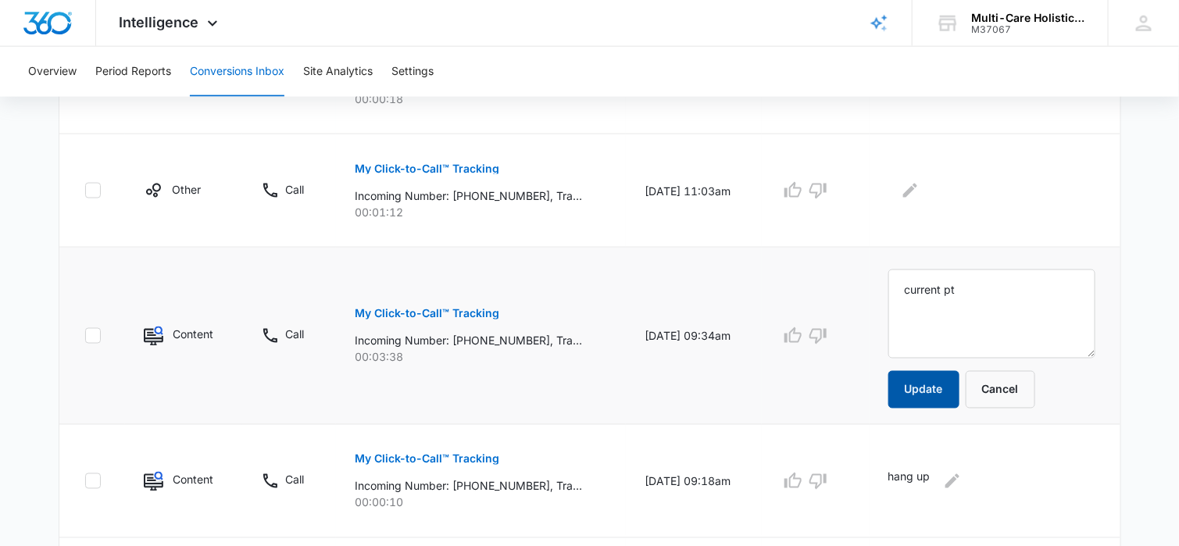
scroll to position [784, 0]
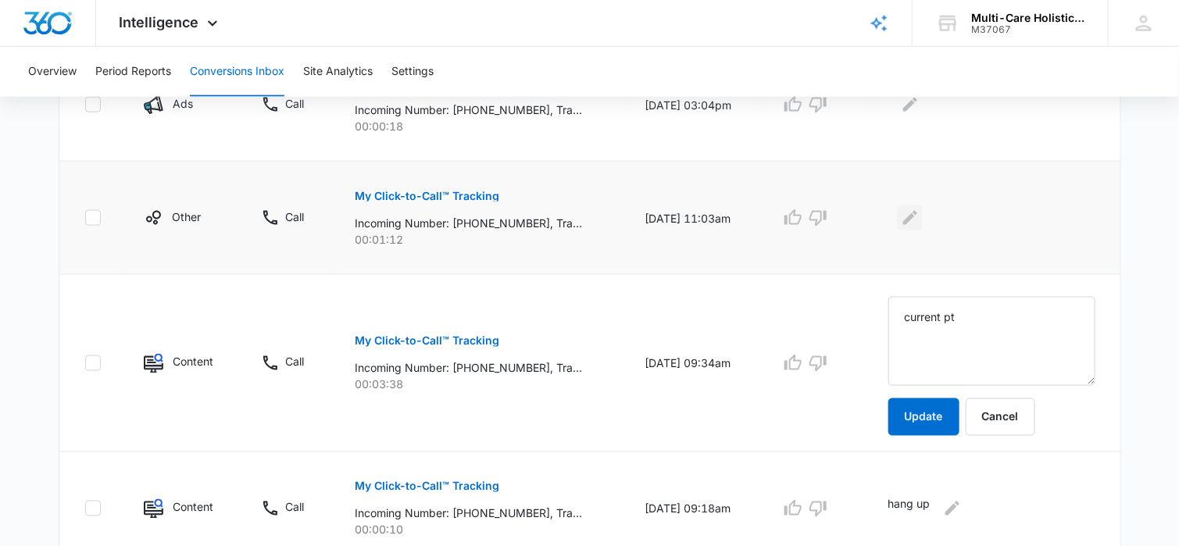
click at [917, 215] on icon "Edit Comments" at bounding box center [910, 218] width 14 height 14
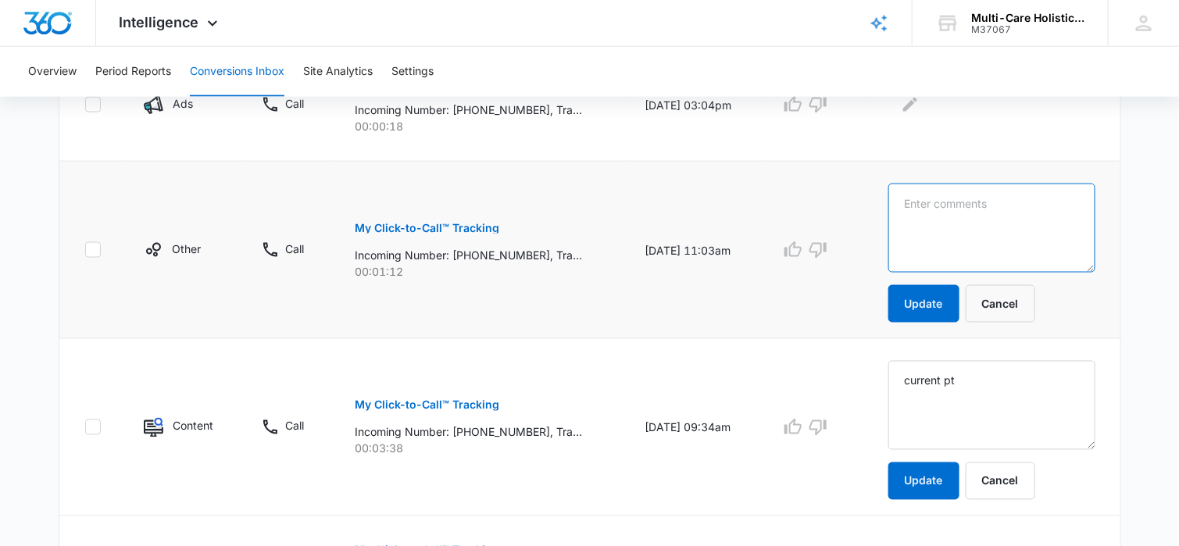
click at [925, 214] on textarea at bounding box center [991, 228] width 207 height 89
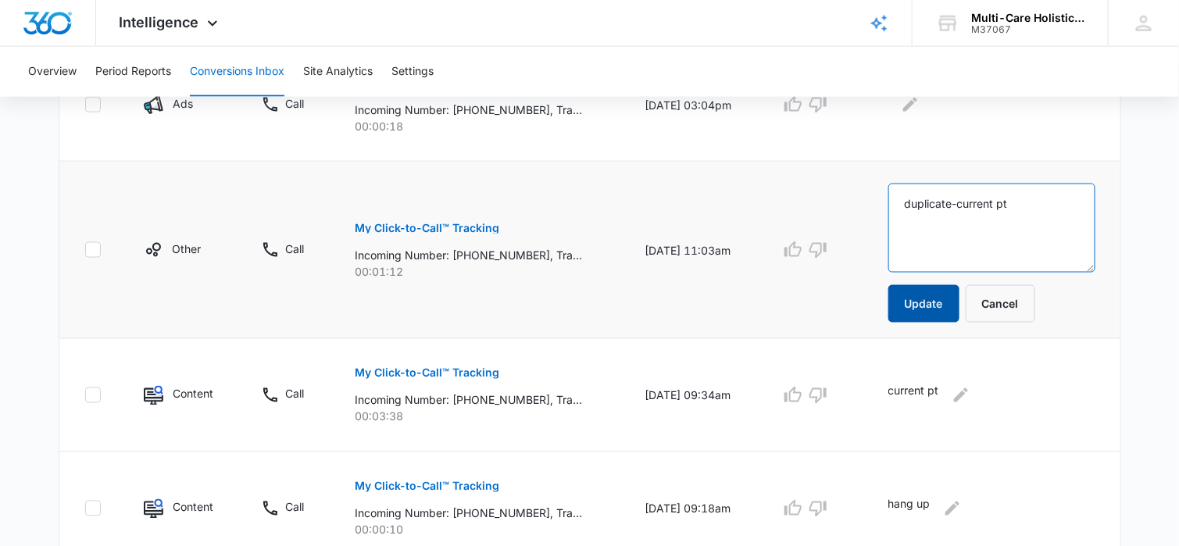
type textarea "duplicate-current pt"
click at [926, 295] on button "Update" at bounding box center [923, 303] width 71 height 37
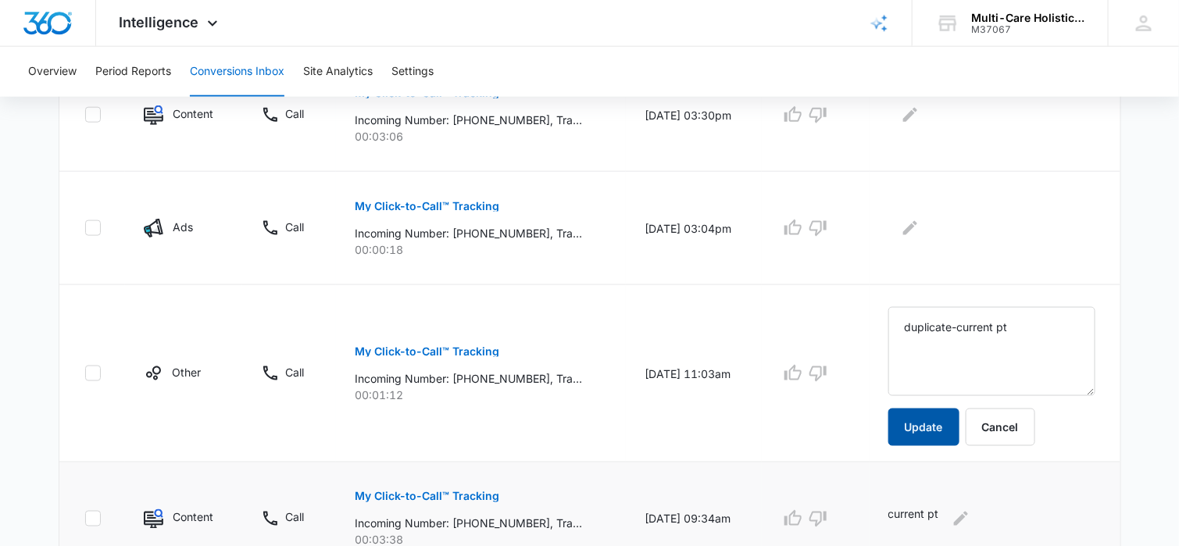
scroll to position [627, 0]
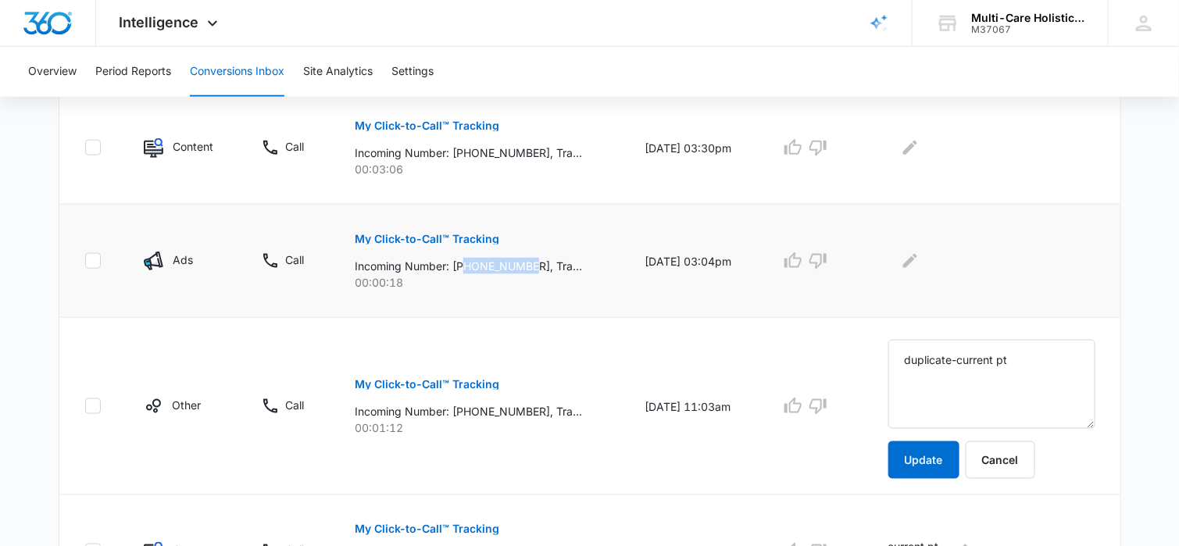
drag, startPoint x: 462, startPoint y: 263, endPoint x: 528, endPoint y: 262, distance: 65.6
click at [528, 262] on p "Incoming Number: [PHONE_NUMBER], Tracking Number: [PHONE_NUMBER], Ring To: [PHO…" at bounding box center [468, 266] width 227 height 16
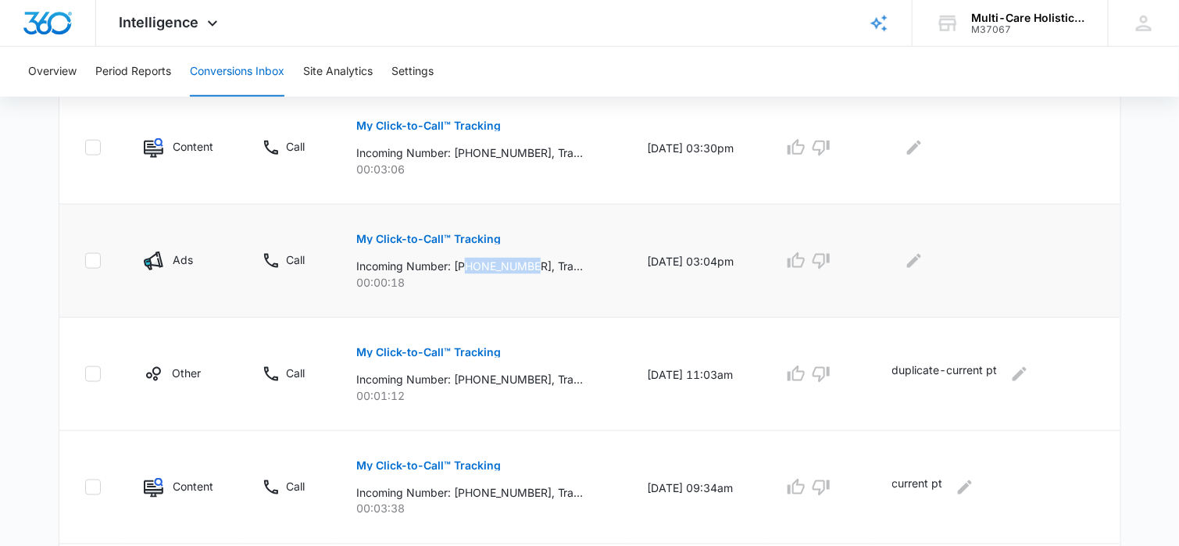
copy p "4042344926"
click at [918, 254] on icon "Edit Comments" at bounding box center [914, 261] width 19 height 19
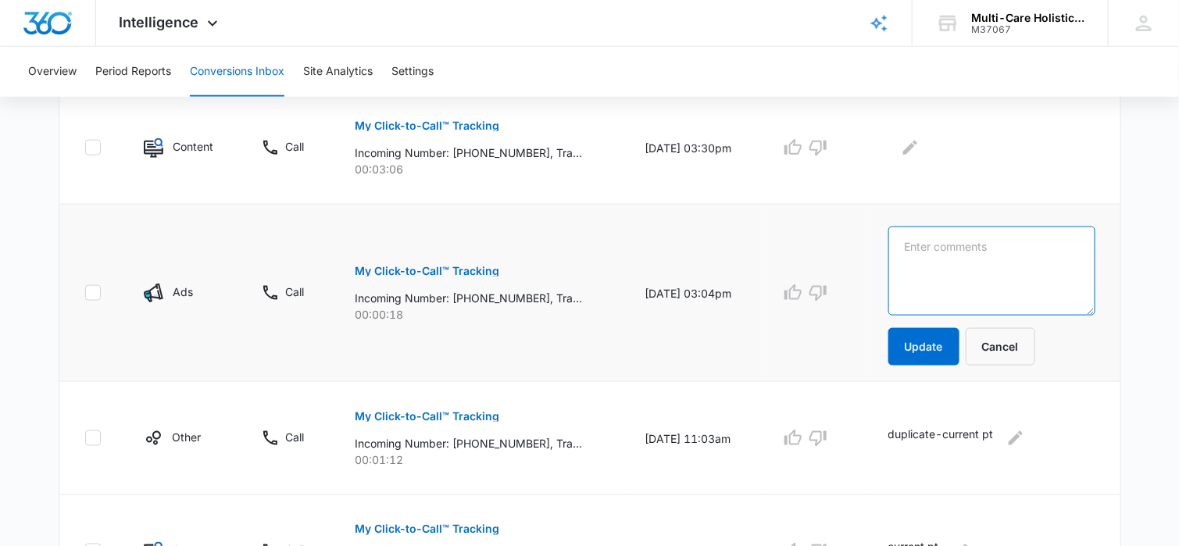
click at [916, 261] on textarea at bounding box center [991, 271] width 207 height 89
type textarea "hang up"
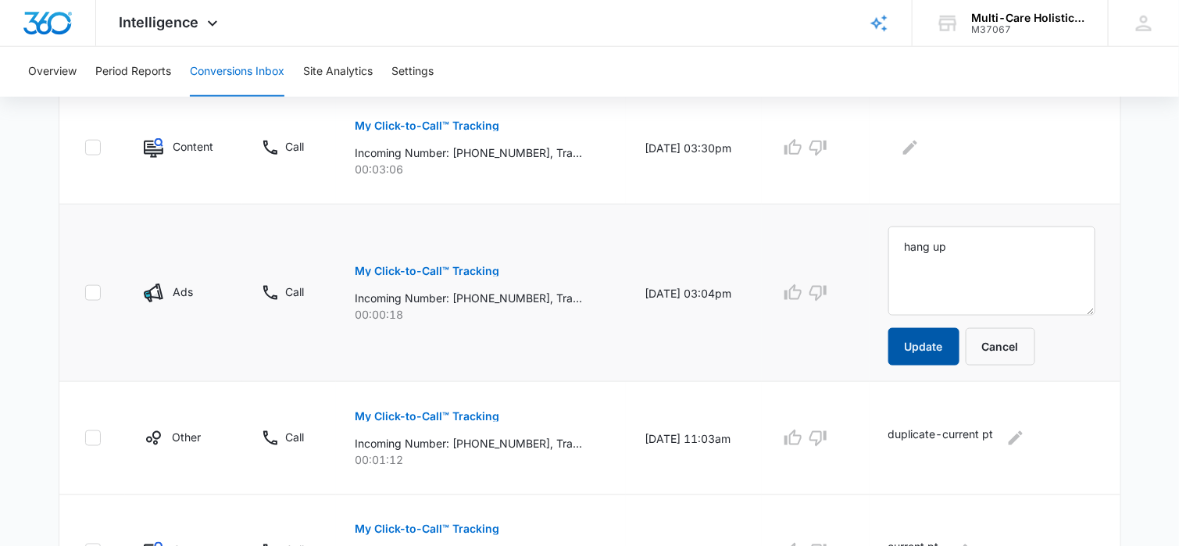
click at [930, 338] on button "Update" at bounding box center [923, 346] width 71 height 37
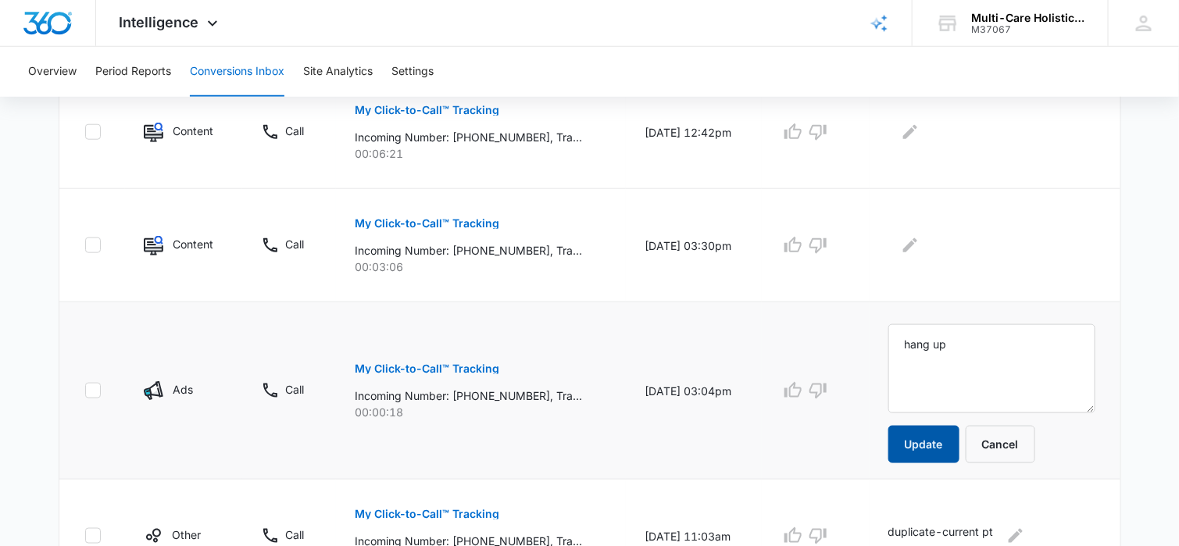
scroll to position [471, 0]
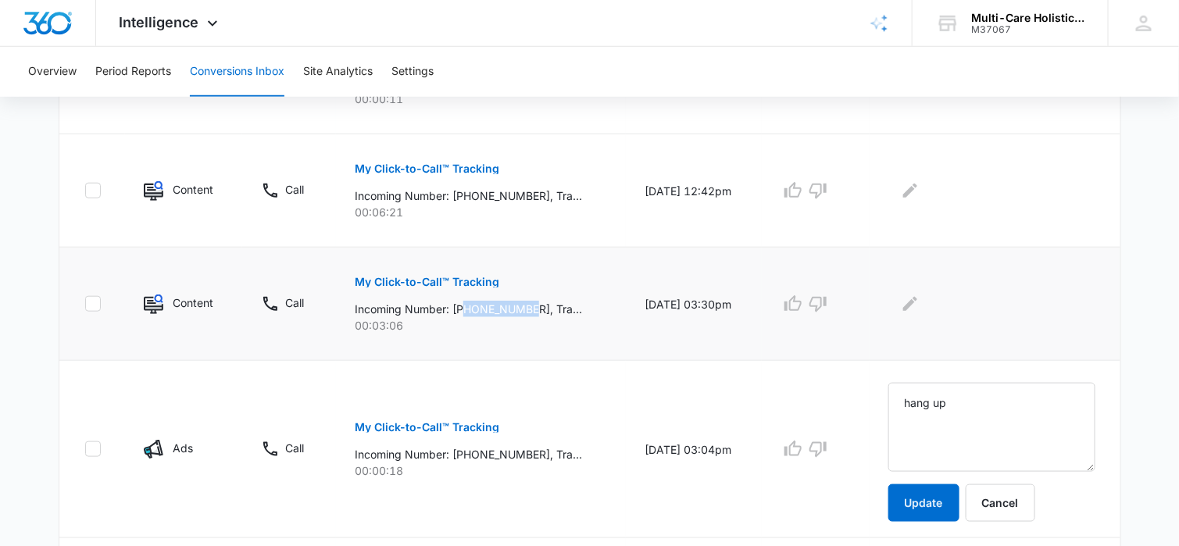
drag, startPoint x: 459, startPoint y: 308, endPoint x: 528, endPoint y: 304, distance: 68.9
click at [528, 304] on p "Incoming Number: [PHONE_NUMBER], Tracking Number: [PHONE_NUMBER], Ring To: [PHO…" at bounding box center [468, 309] width 227 height 16
copy p "7702943625"
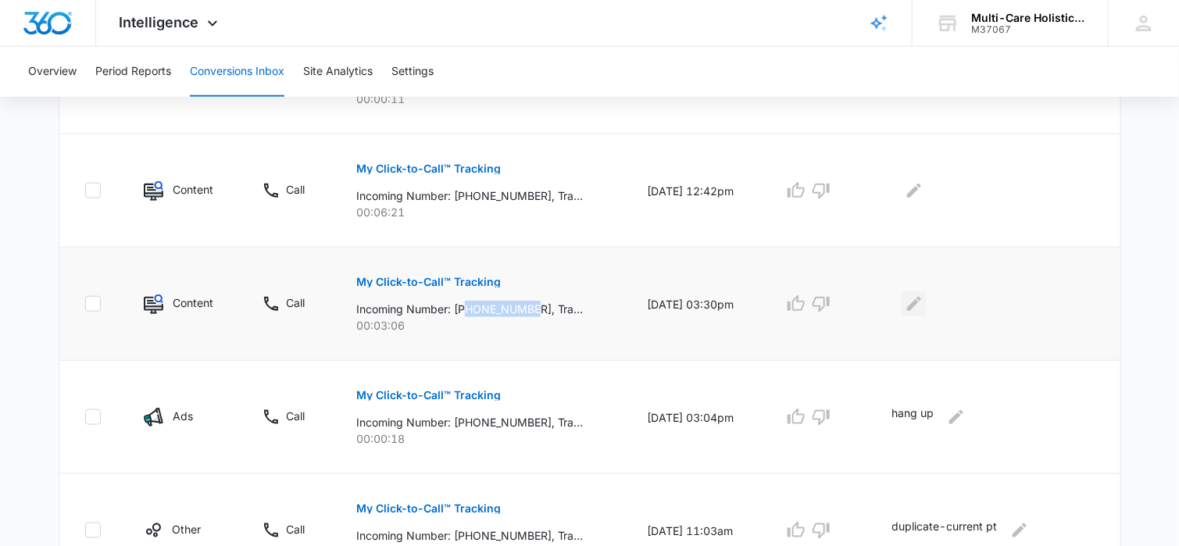
click at [910, 305] on icon "Edit Comments" at bounding box center [914, 304] width 19 height 19
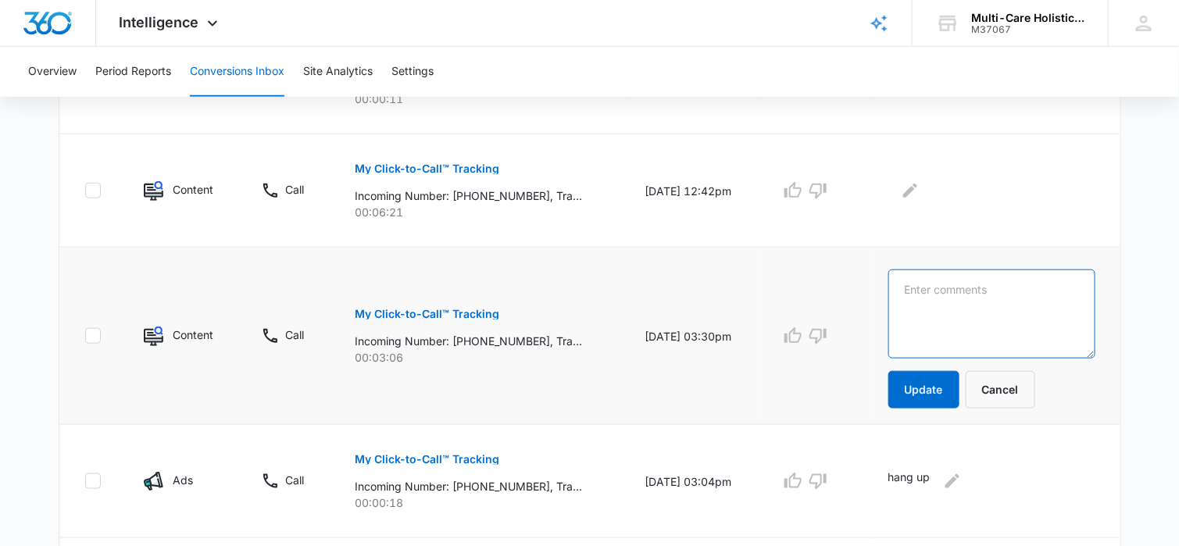
click at [919, 308] on textarea at bounding box center [991, 314] width 207 height 89
type textarea "current pt"
click at [930, 386] on button "Update" at bounding box center [923, 389] width 71 height 37
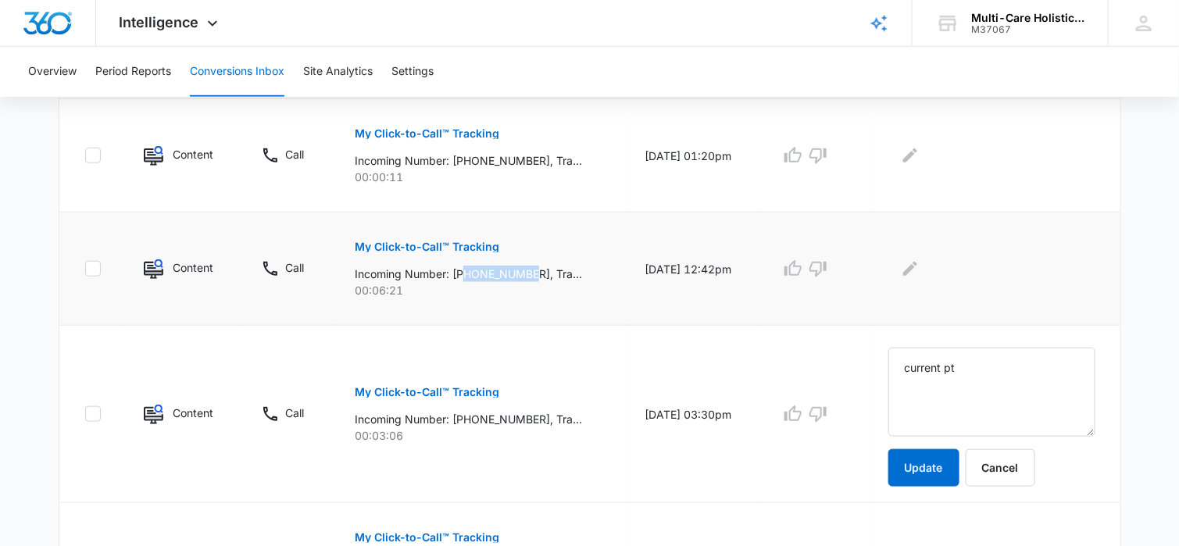
drag, startPoint x: 466, startPoint y: 273, endPoint x: 528, endPoint y: 270, distance: 62.6
click at [528, 270] on p "Incoming Number: [PHONE_NUMBER], Tracking Number: [PHONE_NUMBER], Ring To: [PHO…" at bounding box center [468, 274] width 227 height 16
copy p "4708959642"
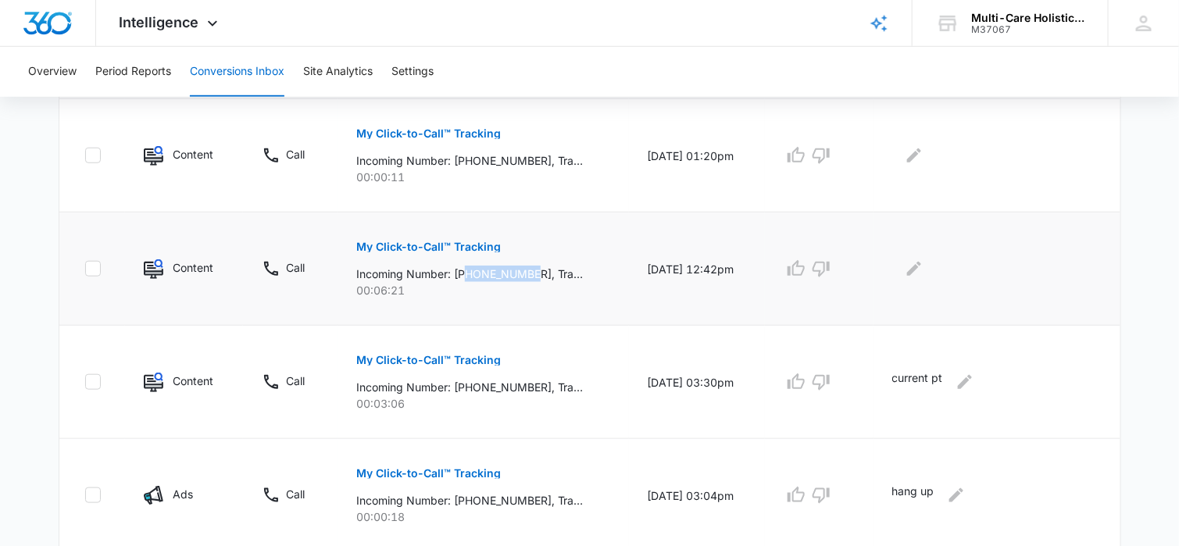
click at [469, 245] on p "My Click-to-Call™ Tracking" at bounding box center [428, 246] width 145 height 11
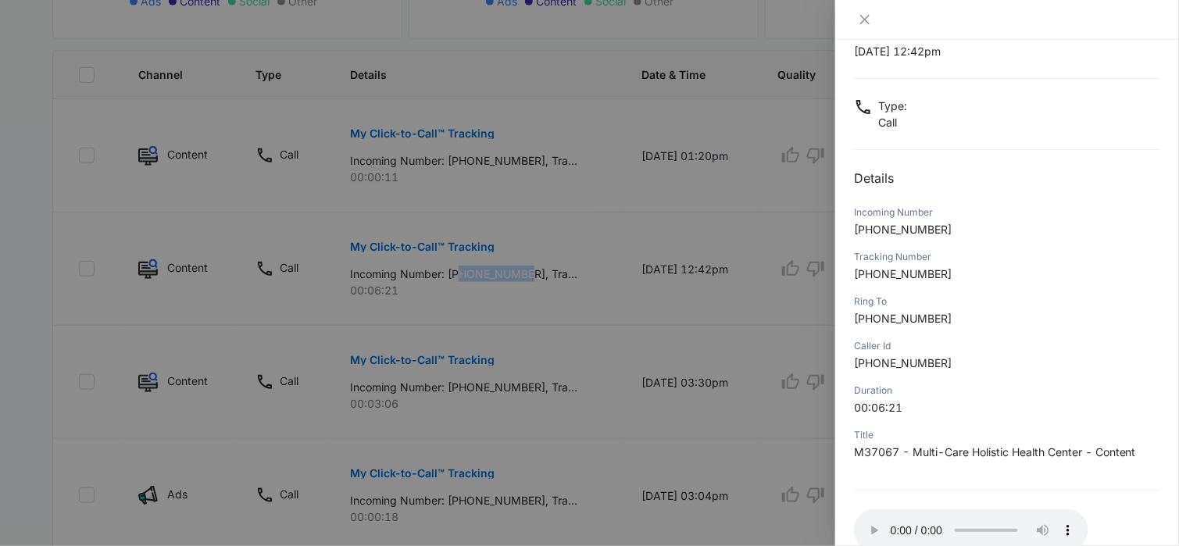
scroll to position [147, 0]
